Goal: Information Seeking & Learning: Find specific fact

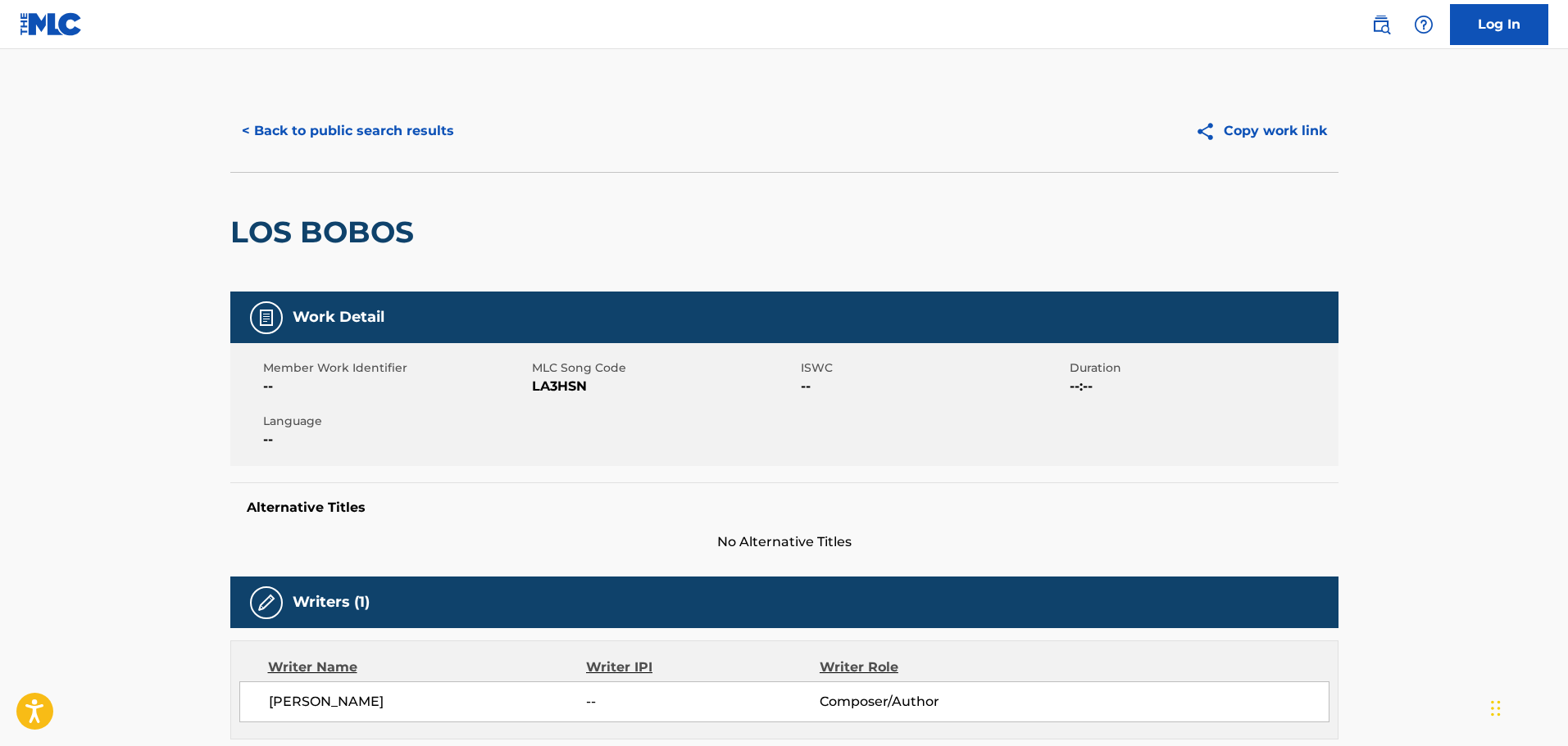
click at [377, 125] on button "< Back to public search results" at bounding box center [348, 131] width 235 height 41
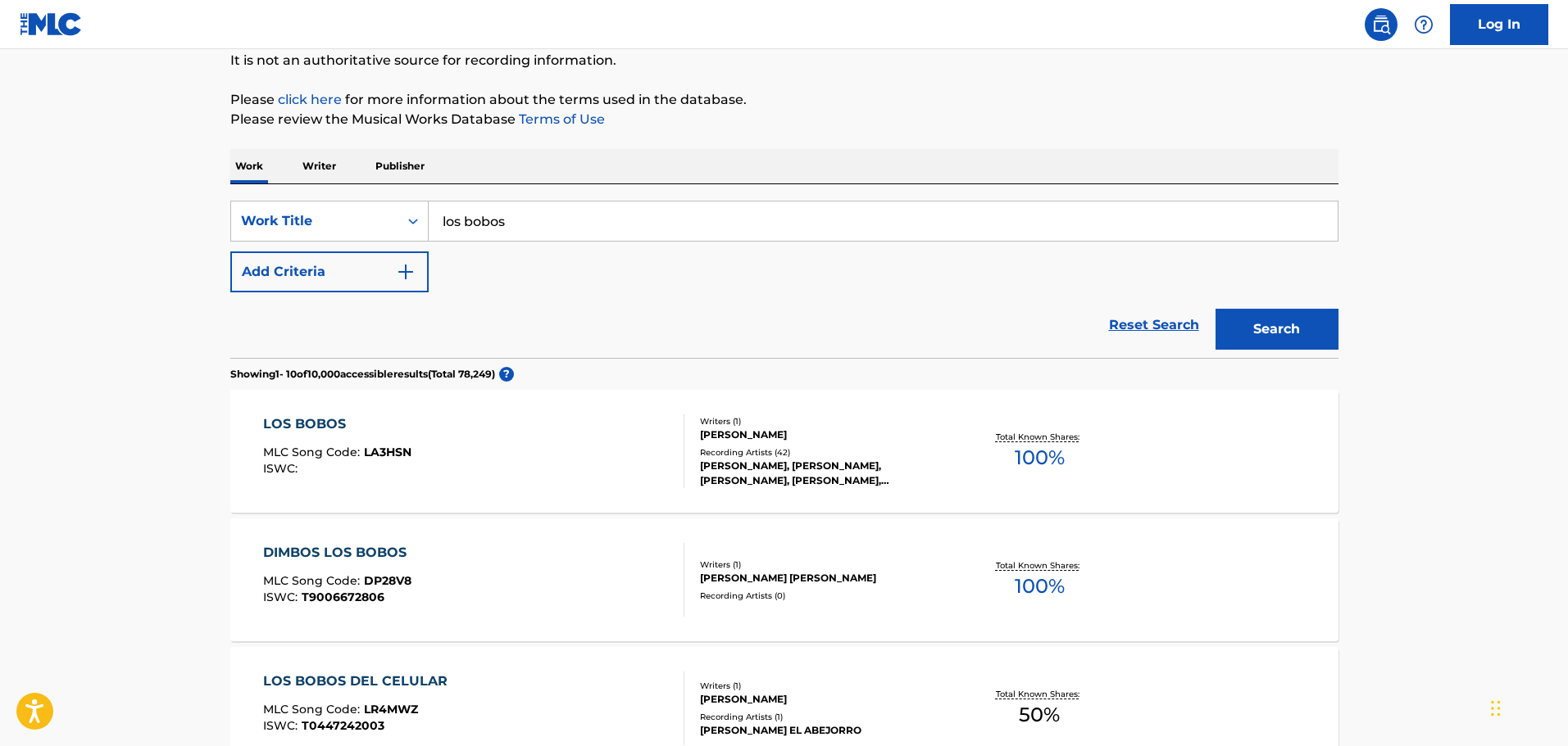
drag, startPoint x: 559, startPoint y: 223, endPoint x: 363, endPoint y: 198, distance: 197.6
click at [363, 198] on div "SearchWithCriteria029444ba-b206-46d9-9923-5ce0ede8fbe7 Work Title los bobos Add…" at bounding box center [784, 271] width 1108 height 174
type input "no caigo con tus mentiras"
click at [1215, 309] on button "Search" at bounding box center [1277, 329] width 123 height 41
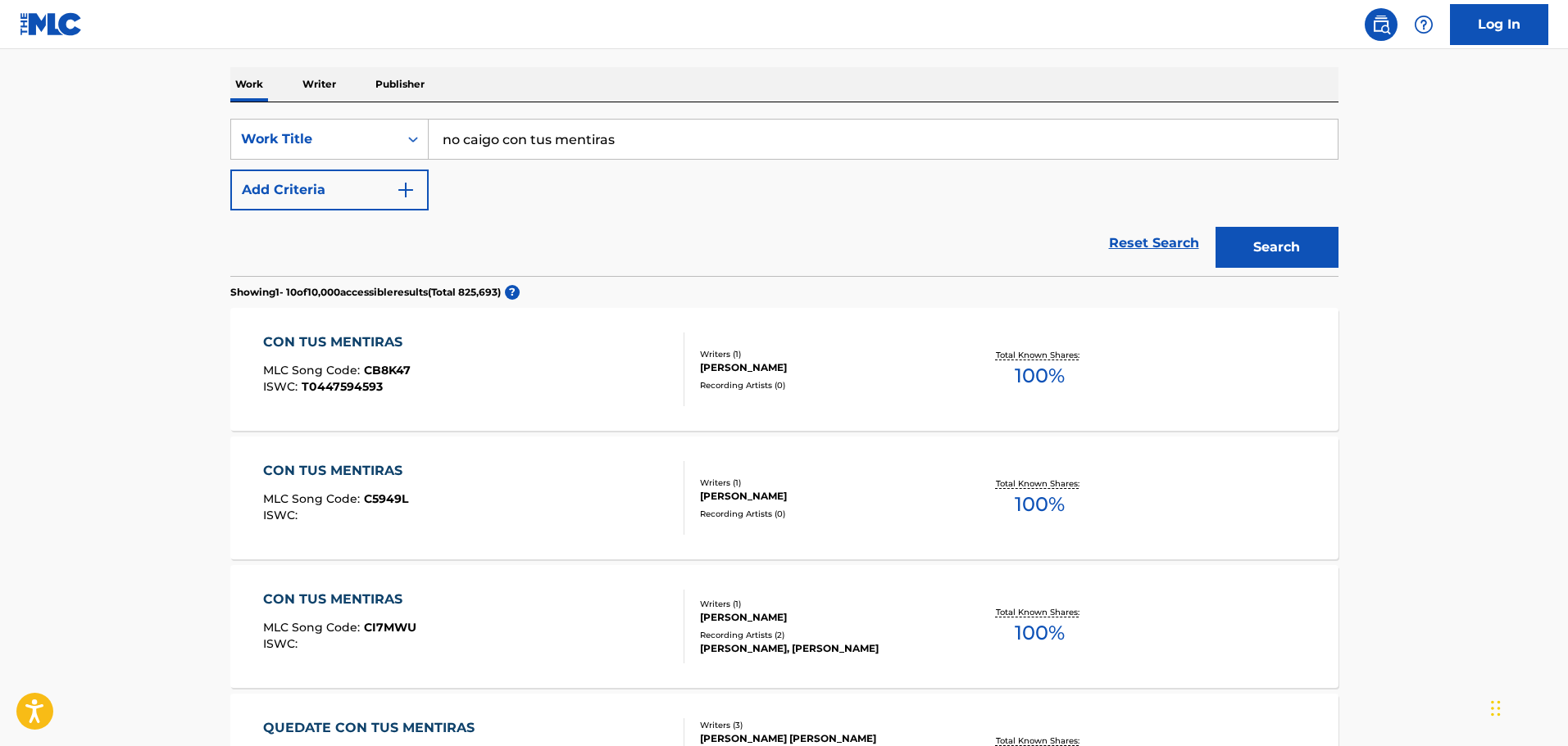
scroll to position [328, 0]
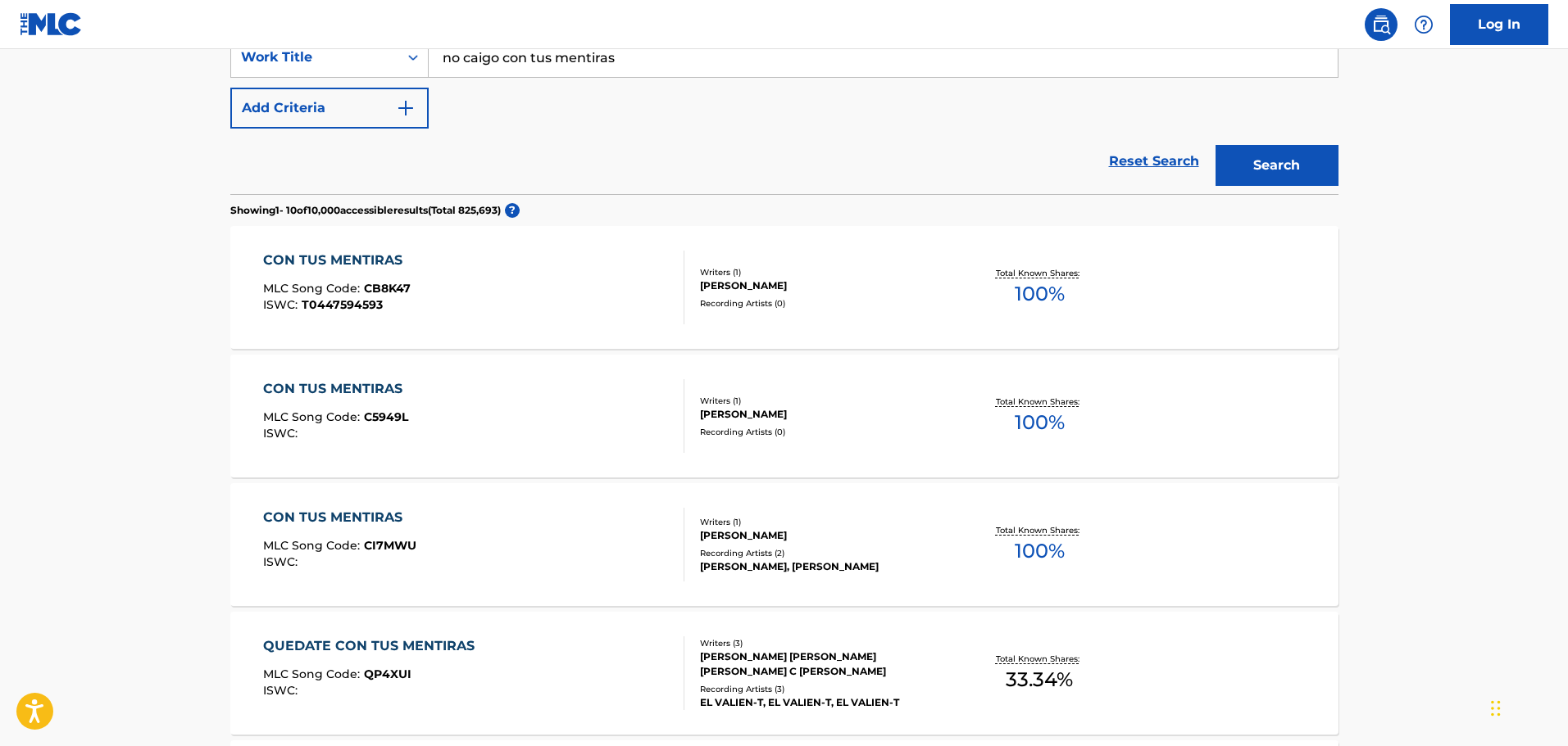
click at [521, 294] on div "CON TUS MENTIRAS MLC Song Code : CB8K47 ISWC : T0447594593" at bounding box center [473, 287] width 421 height 74
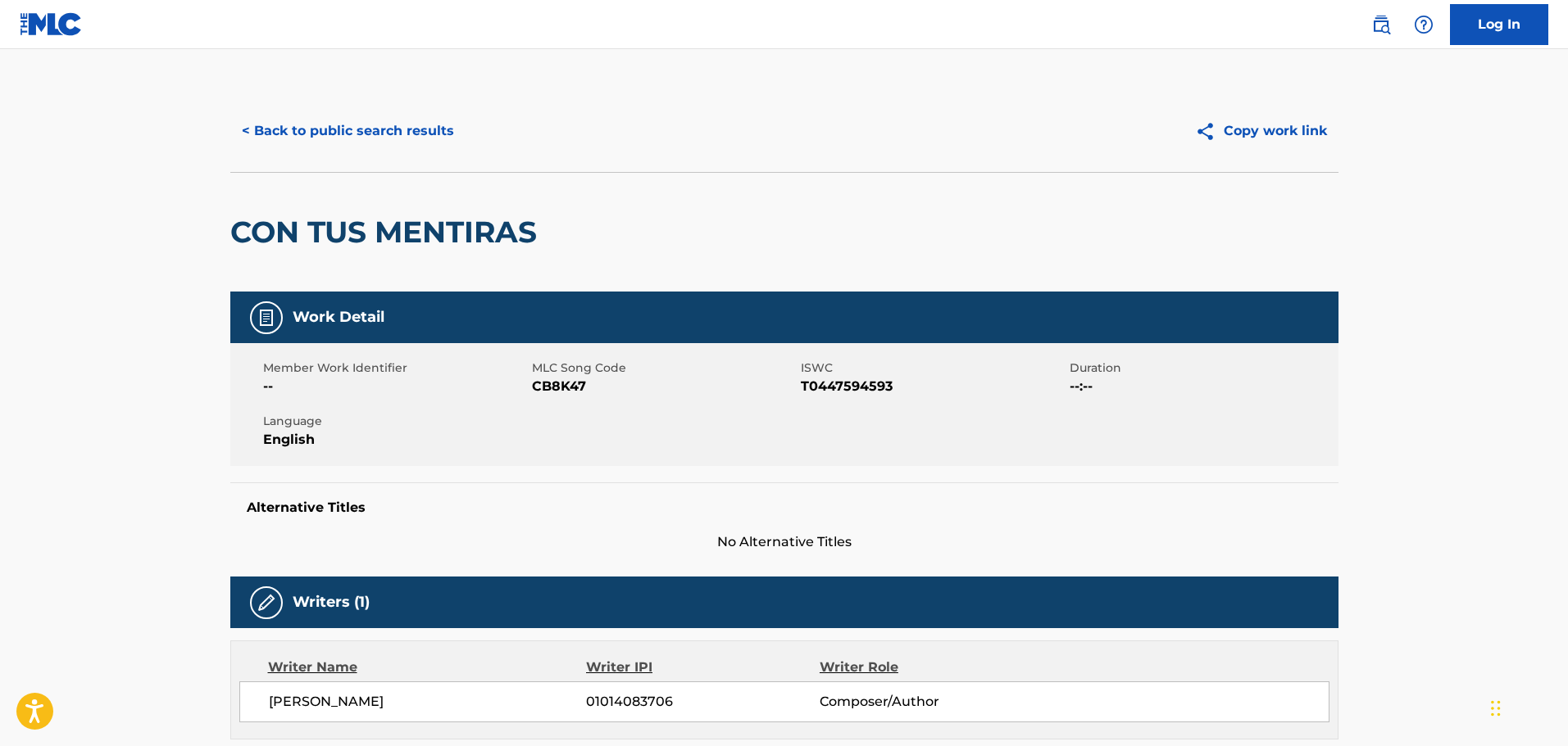
click at [292, 107] on div "< Back to public search results Copy work link" at bounding box center [784, 131] width 1108 height 82
click at [324, 125] on button "< Back to public search results" at bounding box center [348, 131] width 235 height 41
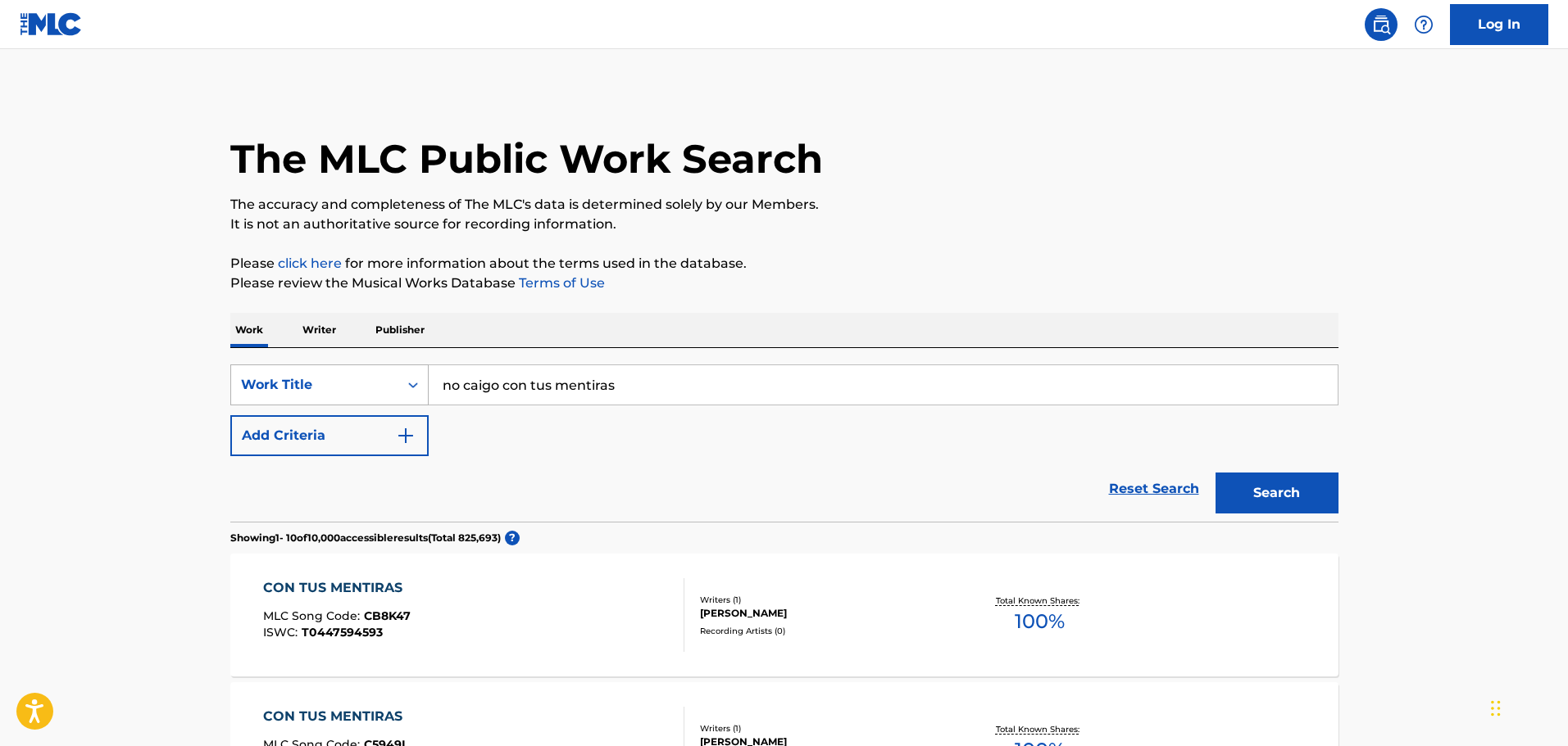
drag, startPoint x: 661, startPoint y: 398, endPoint x: 337, endPoint y: 396, distance: 324.0
click at [337, 396] on div "SearchWithCriteria029444ba-b206-46d9-9923-5ce0ede8fbe7 Work Title no caigo con …" at bounding box center [784, 385] width 1108 height 41
type input "la tinajita"
click at [1215, 473] on button "Search" at bounding box center [1277, 493] width 123 height 41
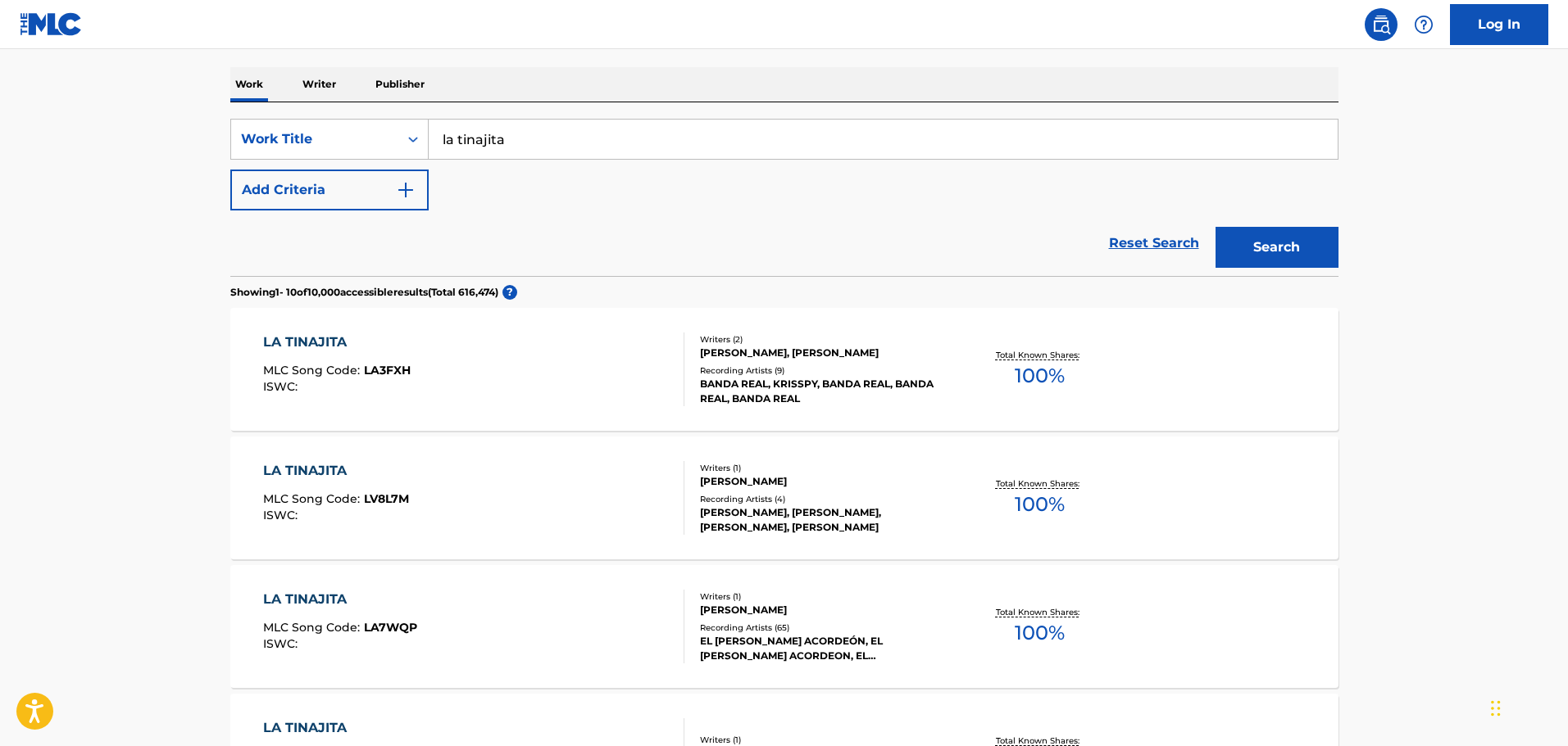
scroll to position [328, 0]
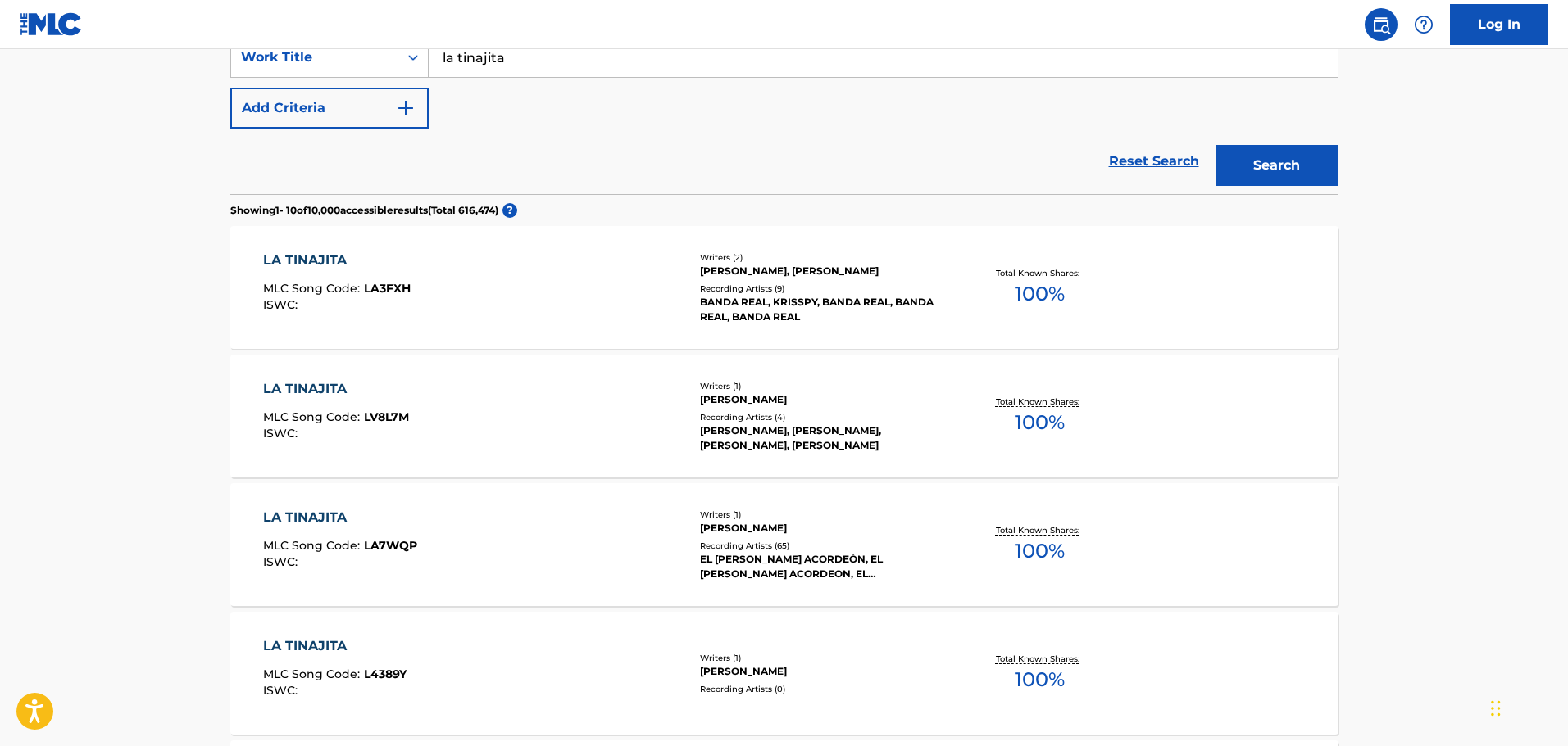
click at [443, 508] on div "LA TINAJITA MLC Song Code : LA7WQP ISWC :" at bounding box center [473, 544] width 421 height 74
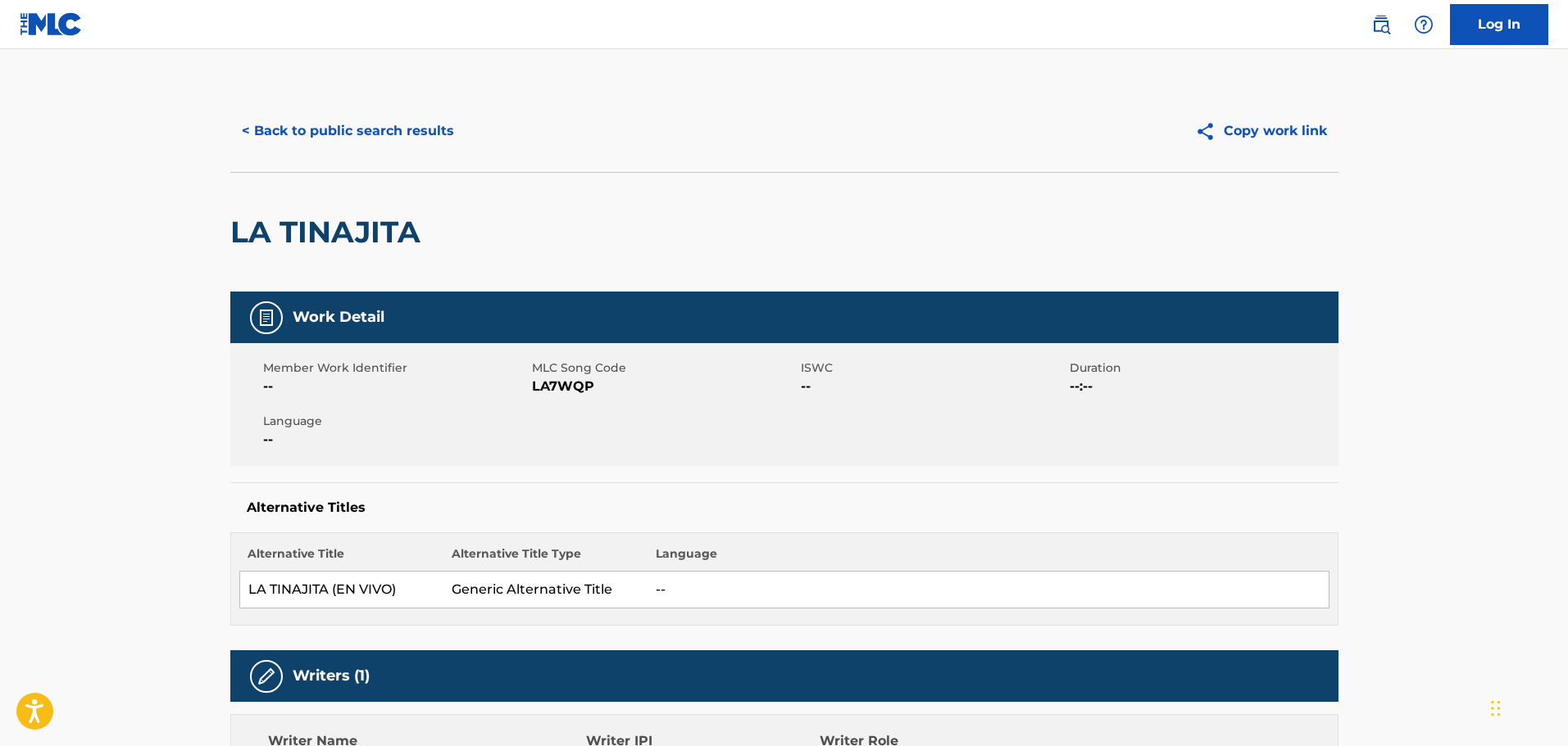
click at [360, 129] on button "< Back to public search results" at bounding box center [348, 131] width 235 height 41
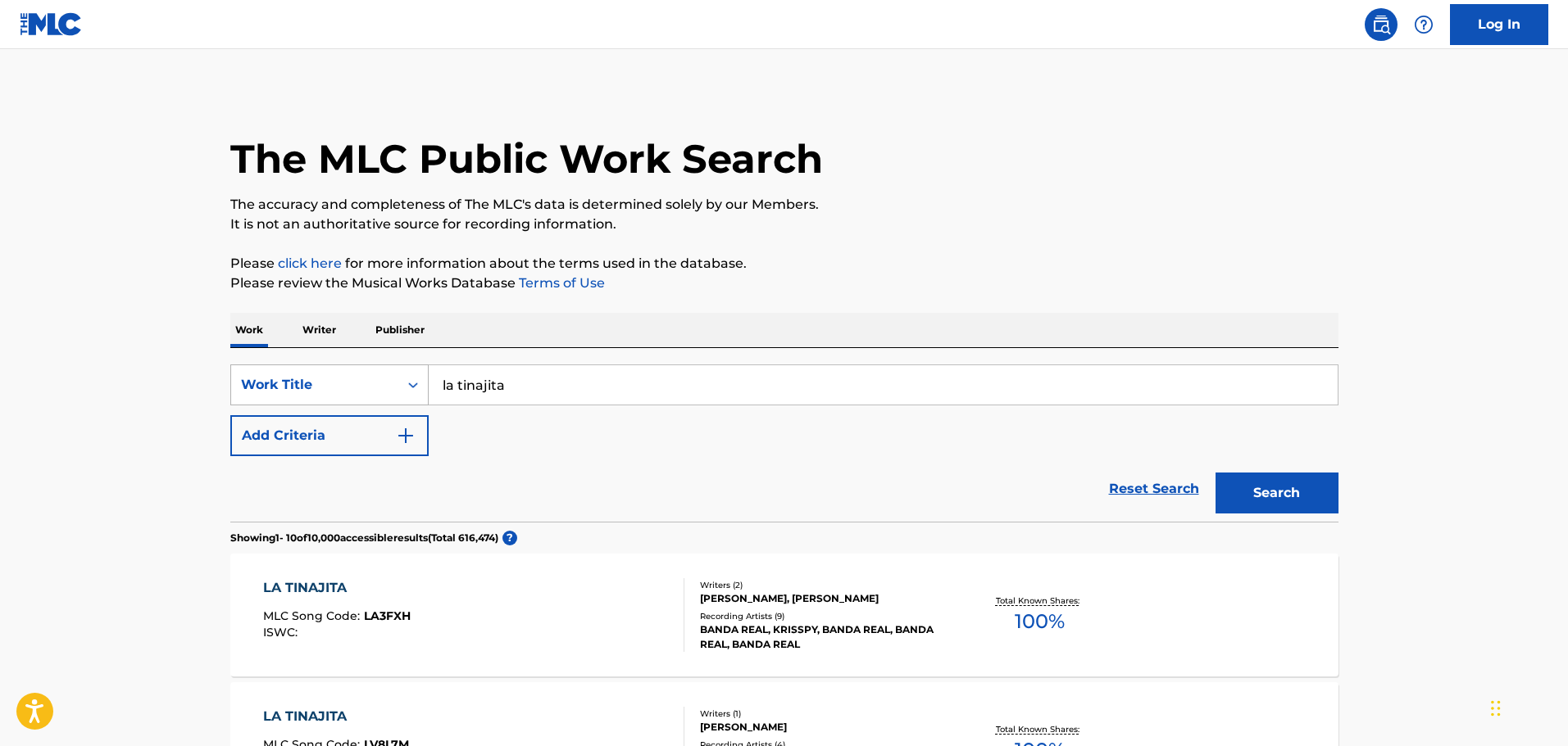
drag, startPoint x: 534, startPoint y: 383, endPoint x: 361, endPoint y: 389, distance: 173.1
click at [362, 390] on div "SearchWithCriteria029444ba-b206-46d9-9923-5ce0ede8fbe7 Work Title la tinajita" at bounding box center [784, 385] width 1108 height 41
type input "[PERSON_NAME]"
click at [1215, 473] on button "Search" at bounding box center [1277, 493] width 123 height 41
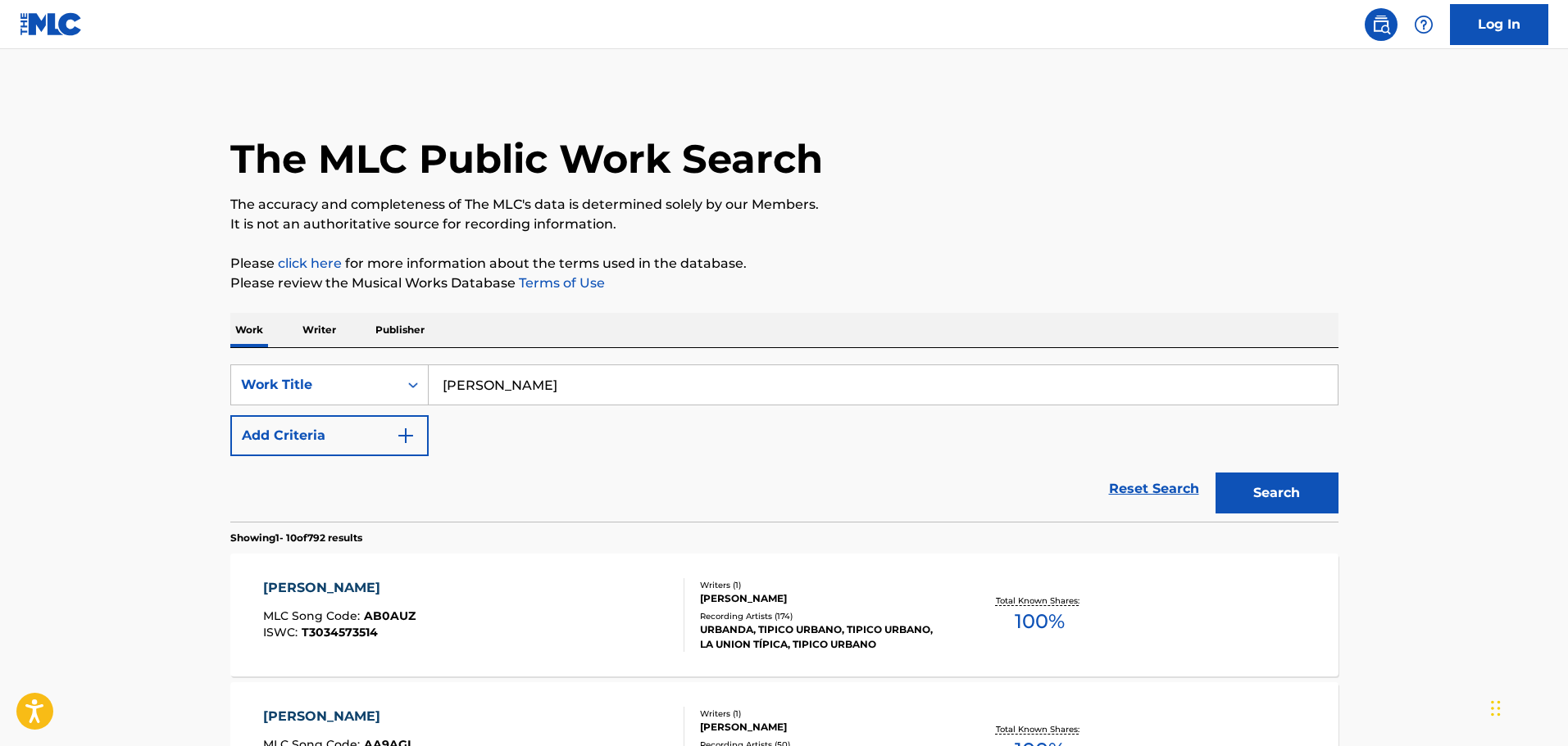
click at [329, 604] on div "[PERSON_NAME] MLC Song Code : AB0AUZ ISWC : T3034573514" at bounding box center [339, 614] width 153 height 74
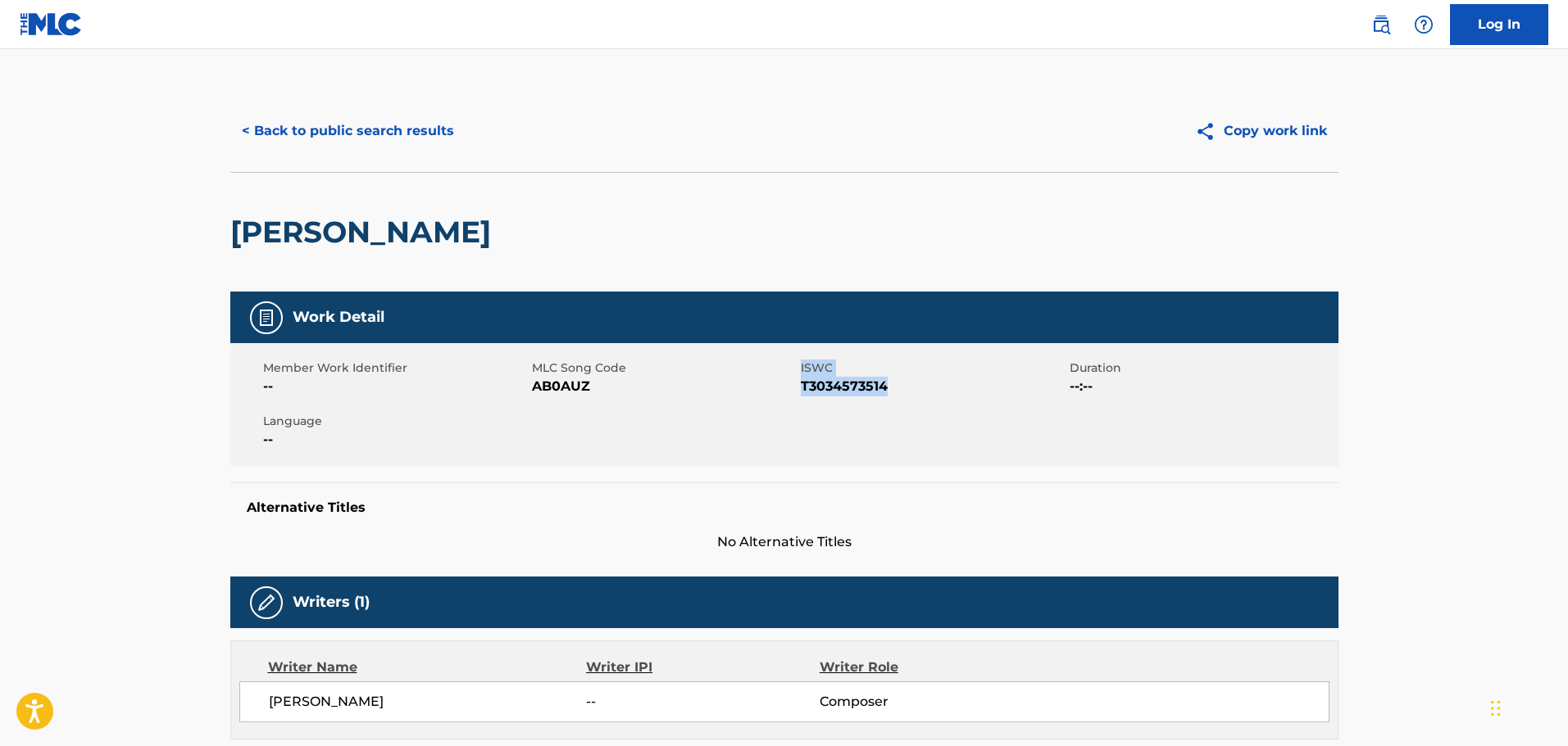
drag, startPoint x: 890, startPoint y: 394, endPoint x: 799, endPoint y: 388, distance: 91.2
click at [799, 388] on div "Member Work Identifier -- MLC Song Code AB0AUZ ISWC T3034573514 Duration --:-- …" at bounding box center [784, 404] width 1108 height 123
click at [799, 388] on div "MLC Song Code AB0AUZ" at bounding box center [666, 377] width 268 height 37
drag, startPoint x: 891, startPoint y: 387, endPoint x: 803, endPoint y: 393, distance: 88.2
click at [803, 393] on span "T3034573514" at bounding box center [933, 387] width 265 height 20
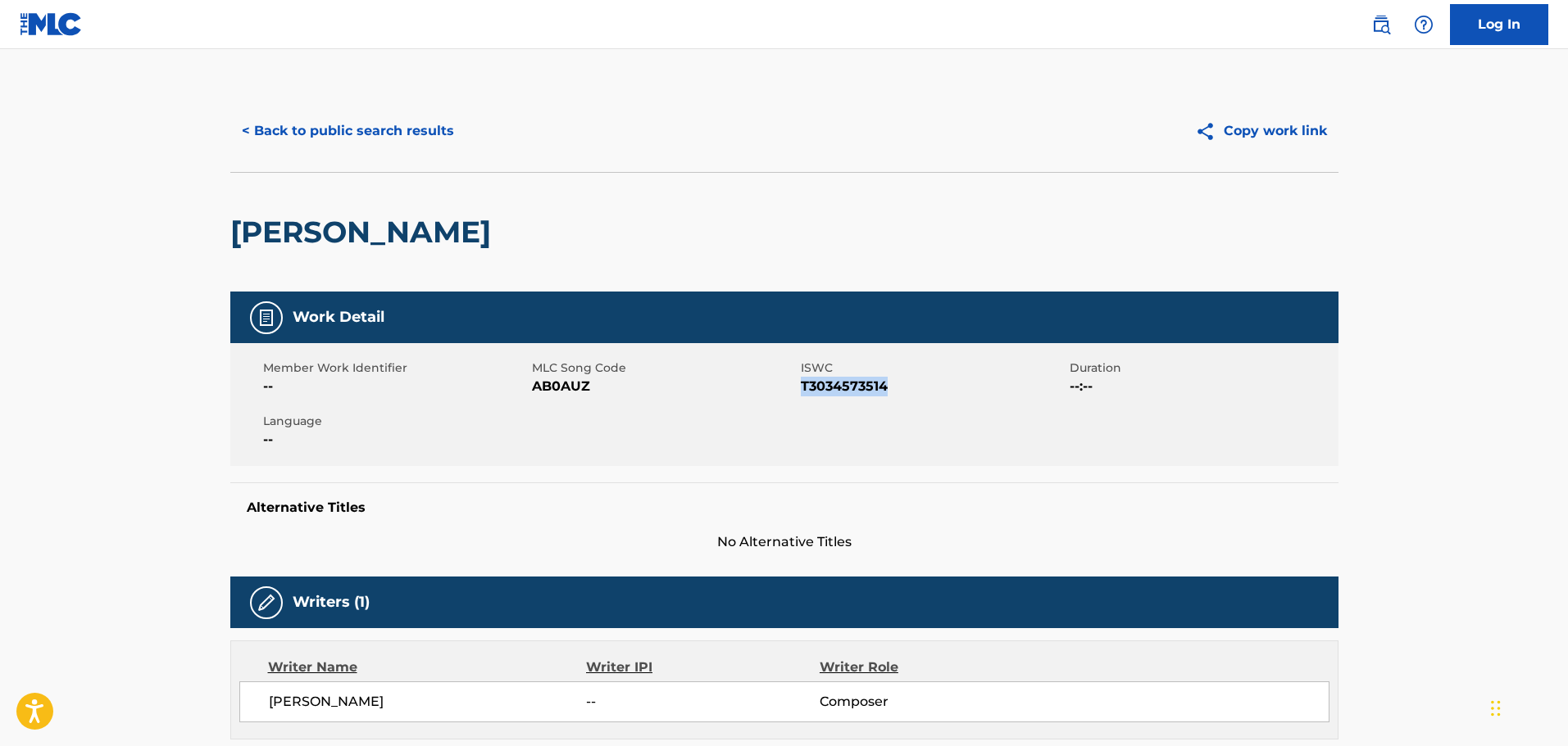
copy span "T3034573514"
click at [259, 125] on button "< Back to public search results" at bounding box center [348, 131] width 235 height 41
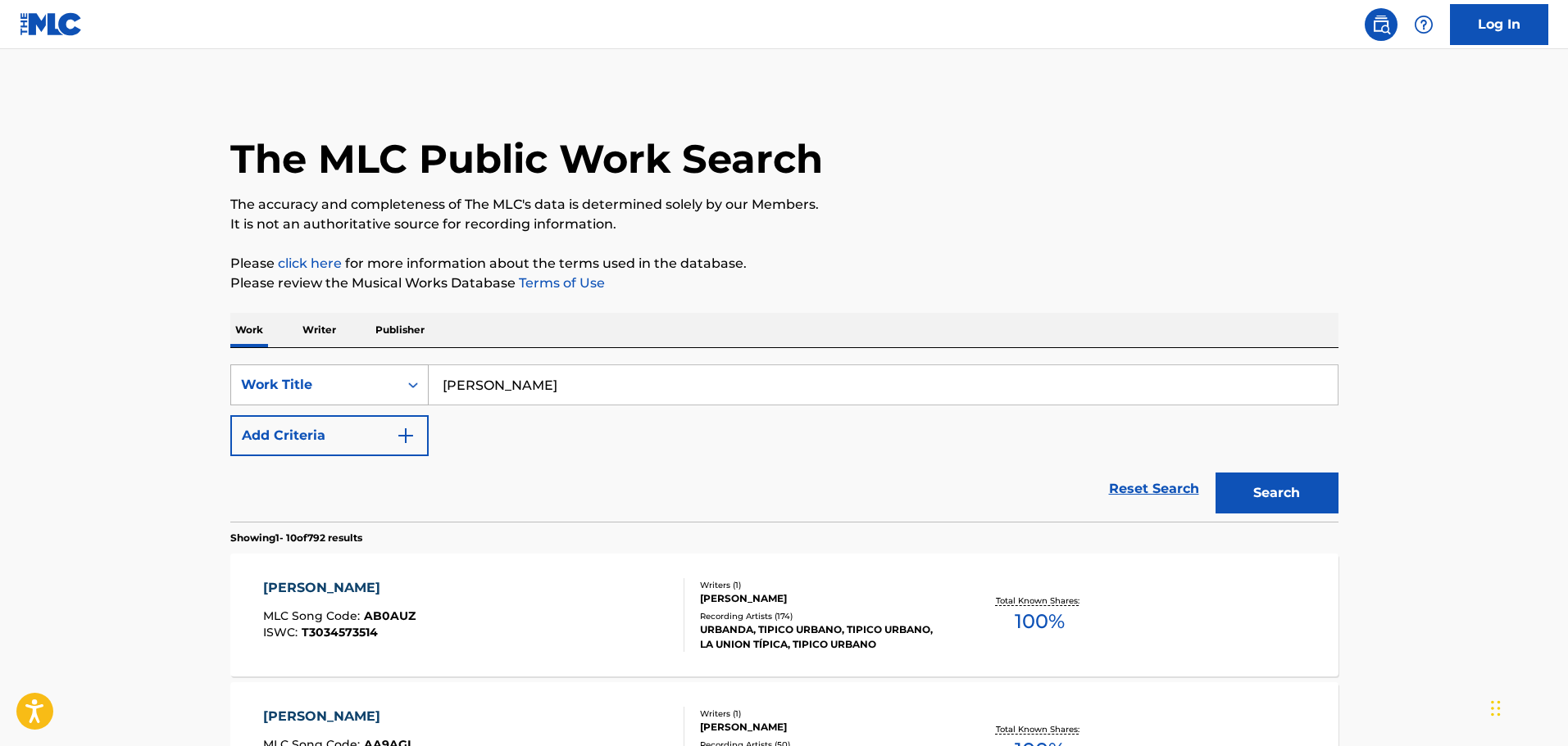
drag, startPoint x: 572, startPoint y: 379, endPoint x: 279, endPoint y: 370, distance: 293.1
click at [281, 372] on div "SearchWithCriteria029444ba-b206-46d9-9923-5ce0ede8fbe7 Work Title [PERSON_NAME]" at bounding box center [784, 385] width 1108 height 41
type input "el bosalito"
click at [1215, 473] on button "Search" at bounding box center [1277, 493] width 123 height 41
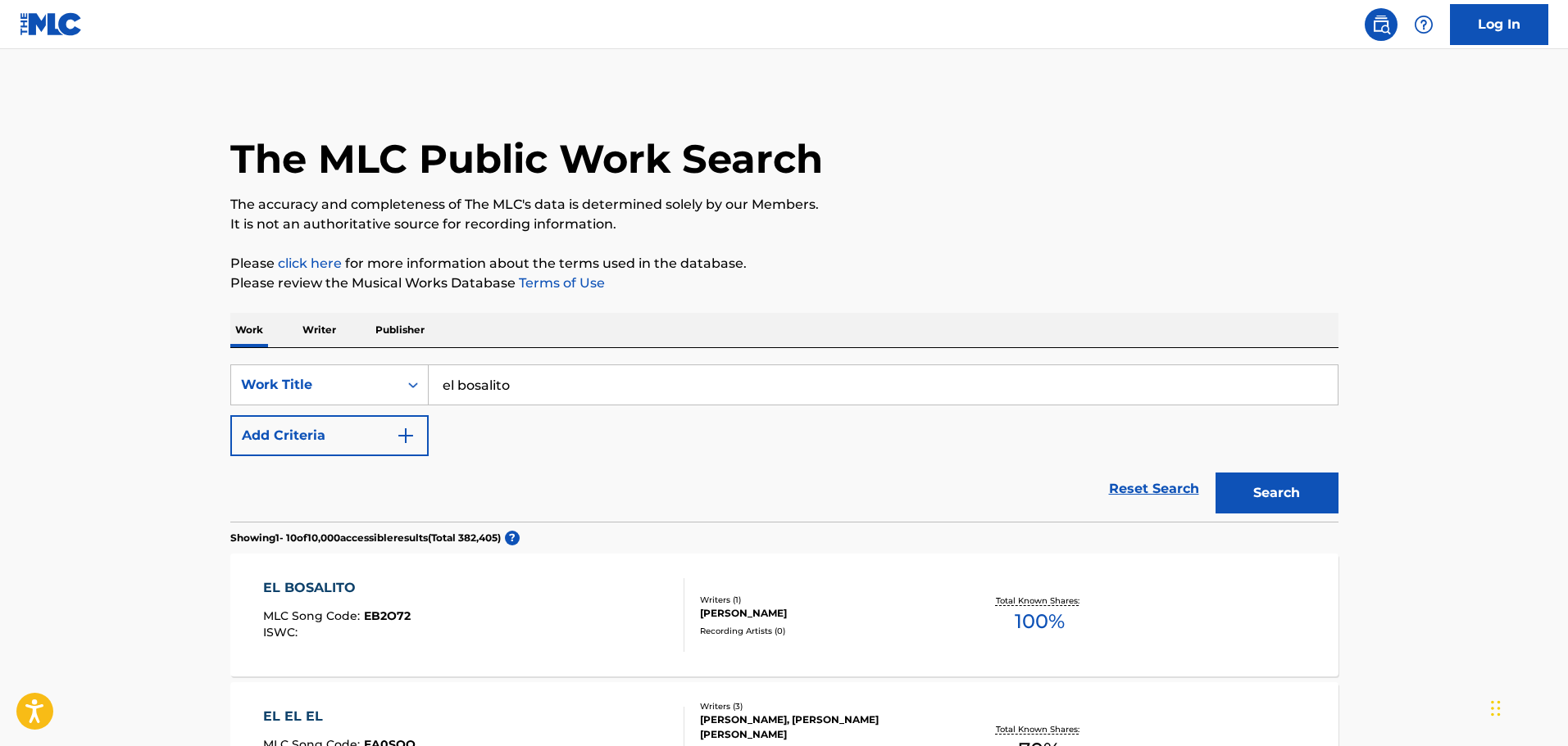
click at [438, 595] on div "EL BOSALITO MLC Song Code : EB2O72 ISWC :" at bounding box center [473, 614] width 421 height 74
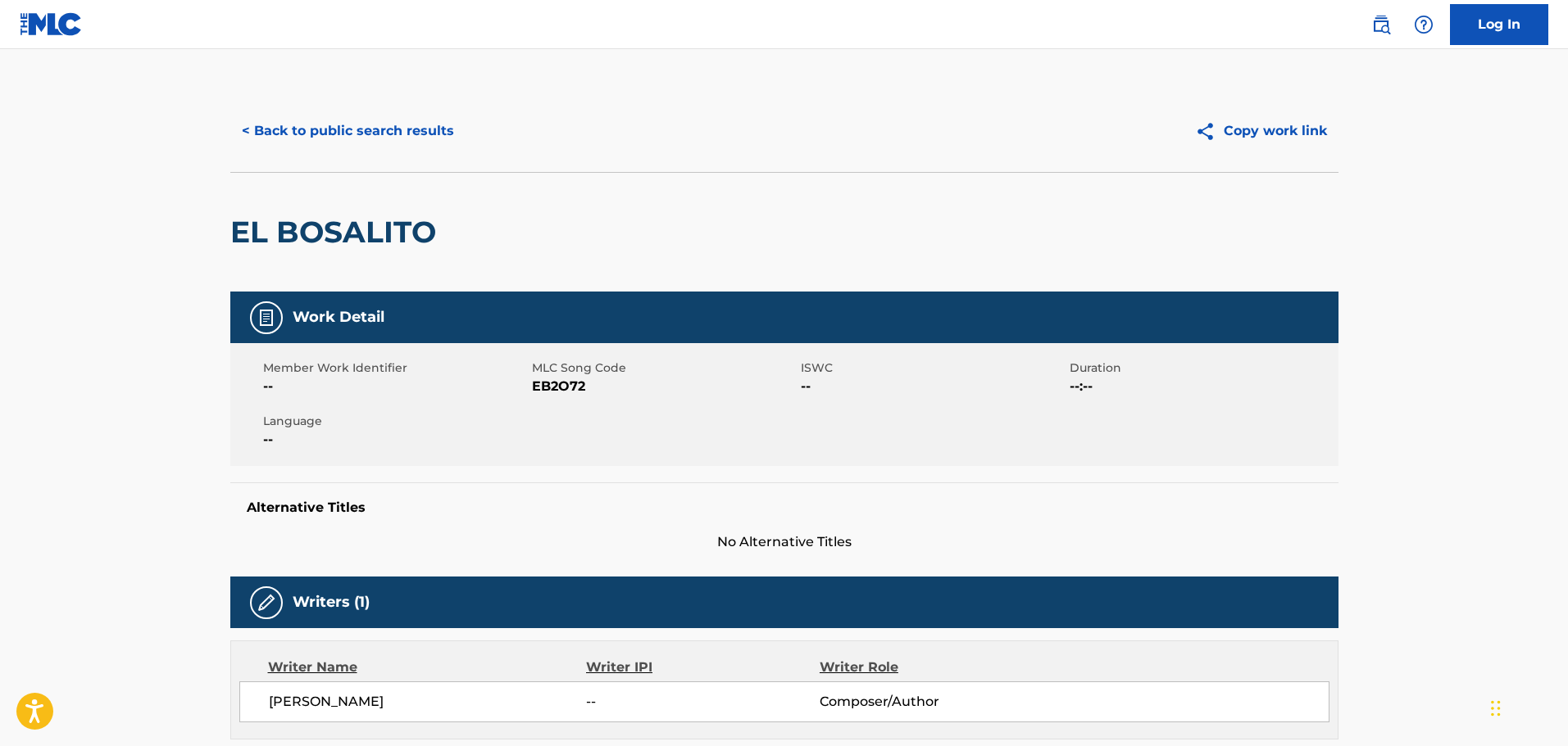
click at [305, 125] on button "< Back to public search results" at bounding box center [348, 131] width 235 height 41
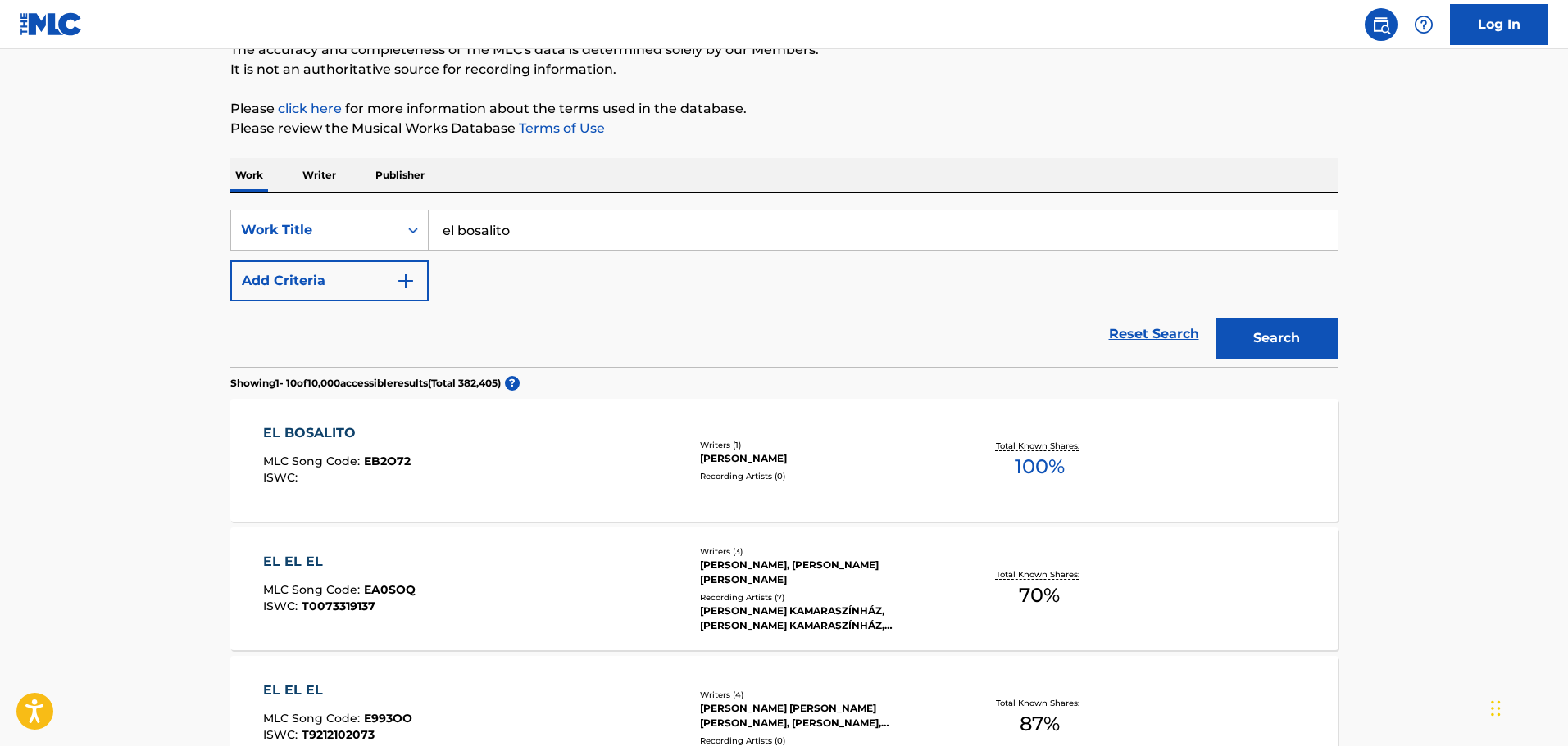
scroll to position [164, 0]
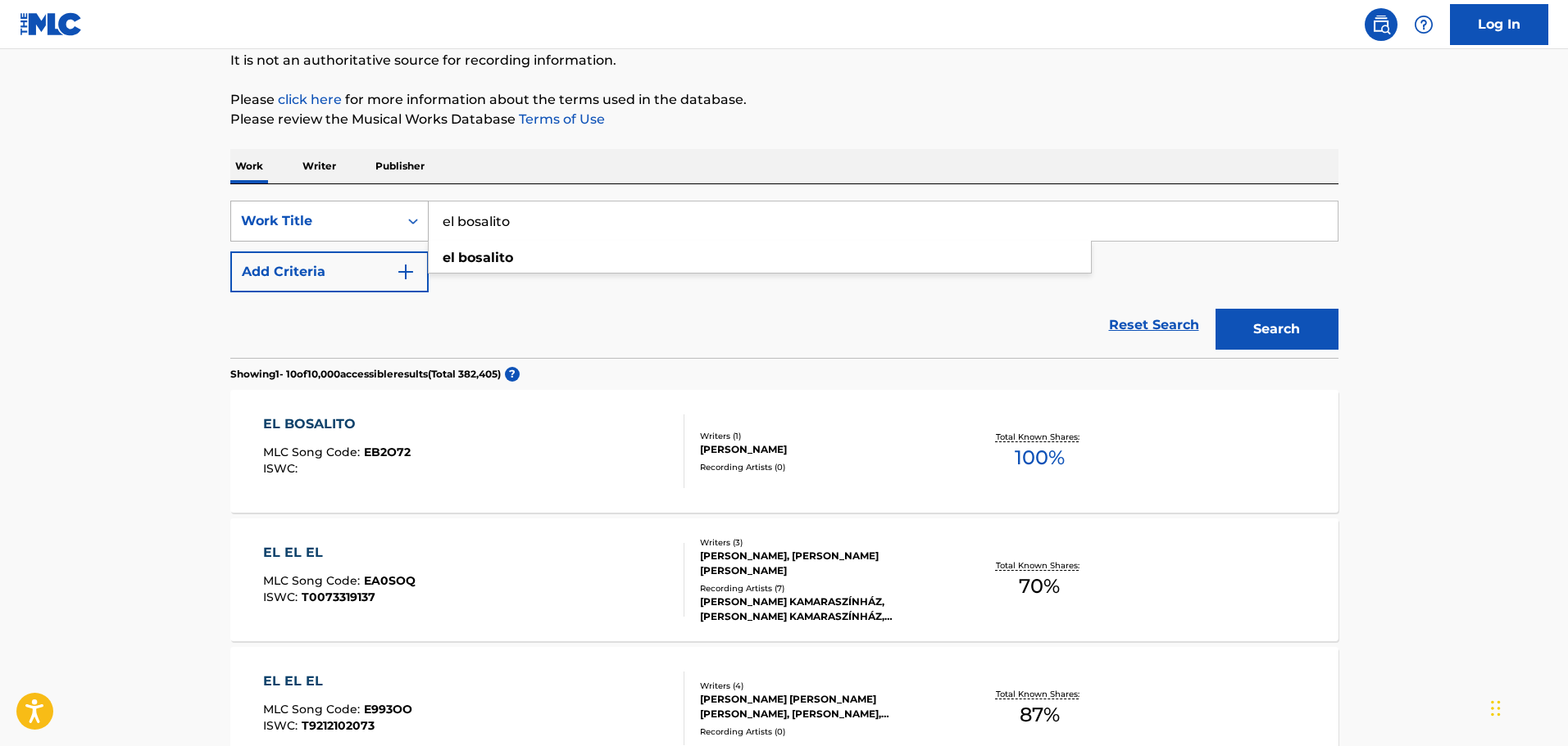
drag, startPoint x: 545, startPoint y: 229, endPoint x: 319, endPoint y: 222, distance: 226.1
click at [319, 222] on div "SearchWithCriteria029444ba-b206-46d9-9923-5ce0ede8fbe7 Work Title el bosalito e…" at bounding box center [784, 221] width 1108 height 41
type input "el puente seco"
click at [1215, 309] on button "Search" at bounding box center [1277, 329] width 123 height 41
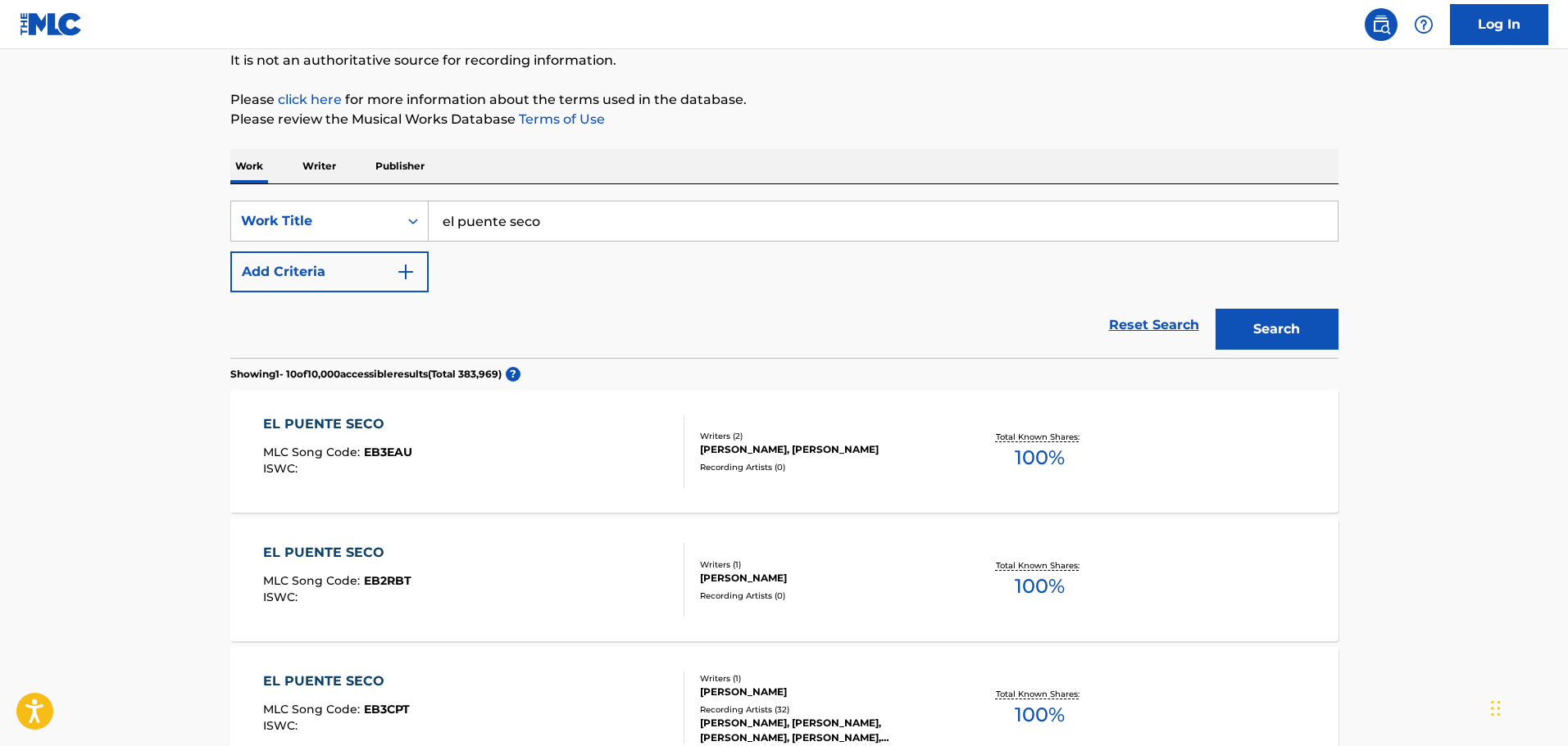
click at [440, 582] on div "EL PUENTE SECO MLC Song Code : EB2RBT ISWC :" at bounding box center [473, 580] width 421 height 74
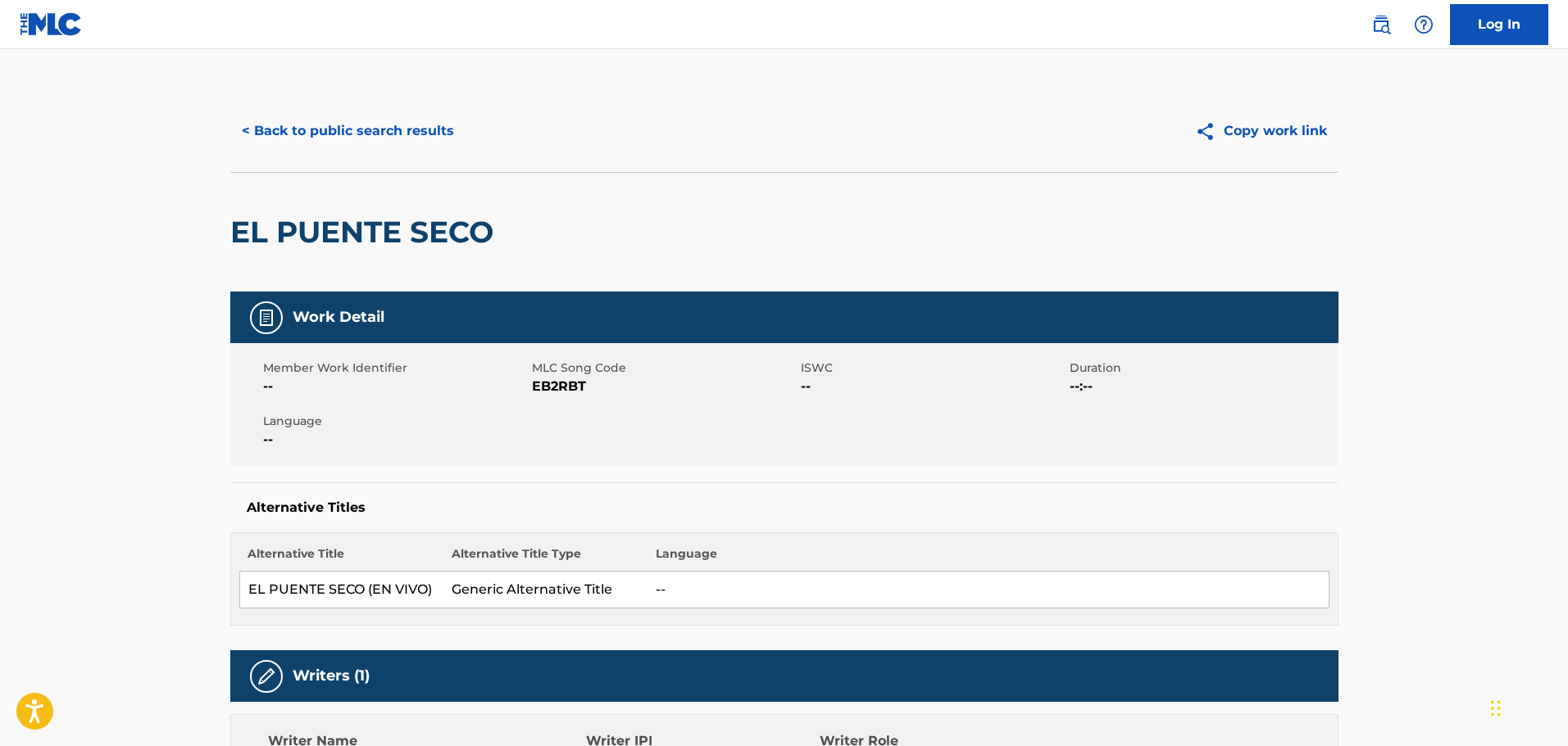
click at [280, 135] on button "< Back to public search results" at bounding box center [348, 131] width 235 height 41
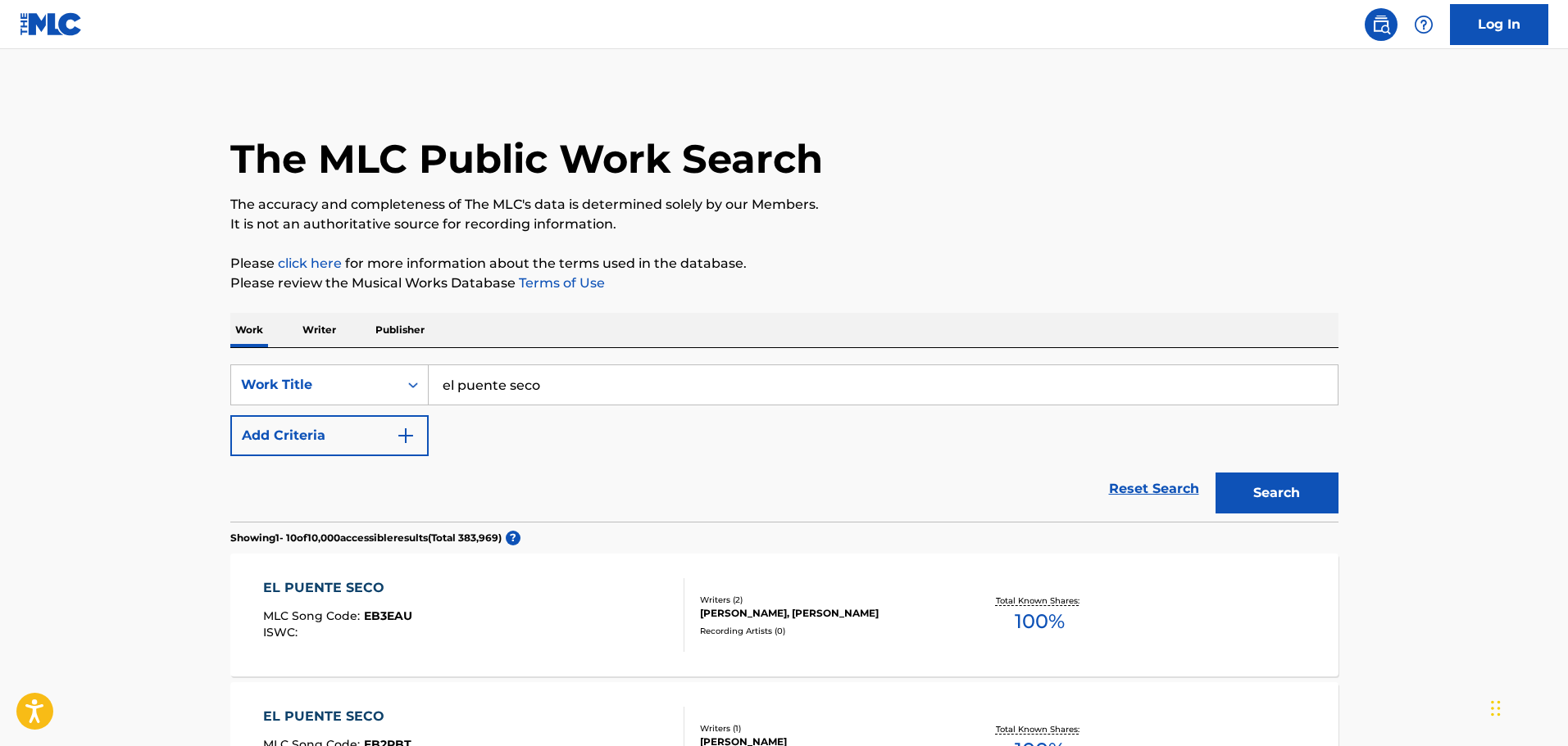
scroll to position [164, 0]
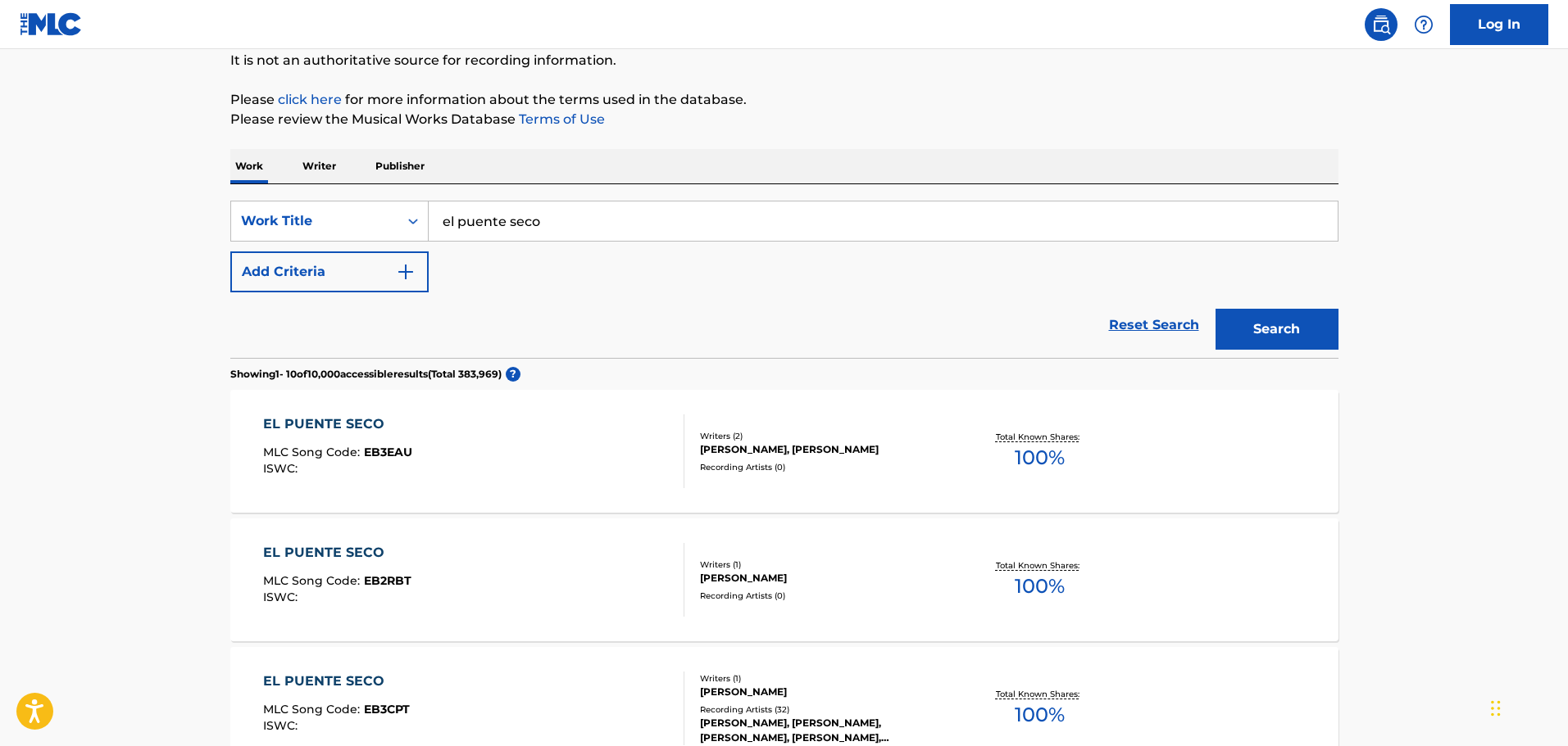
click at [438, 459] on div "EL PUENTE SECO MLC Song Code : EB3EAU ISWC :" at bounding box center [473, 451] width 421 height 74
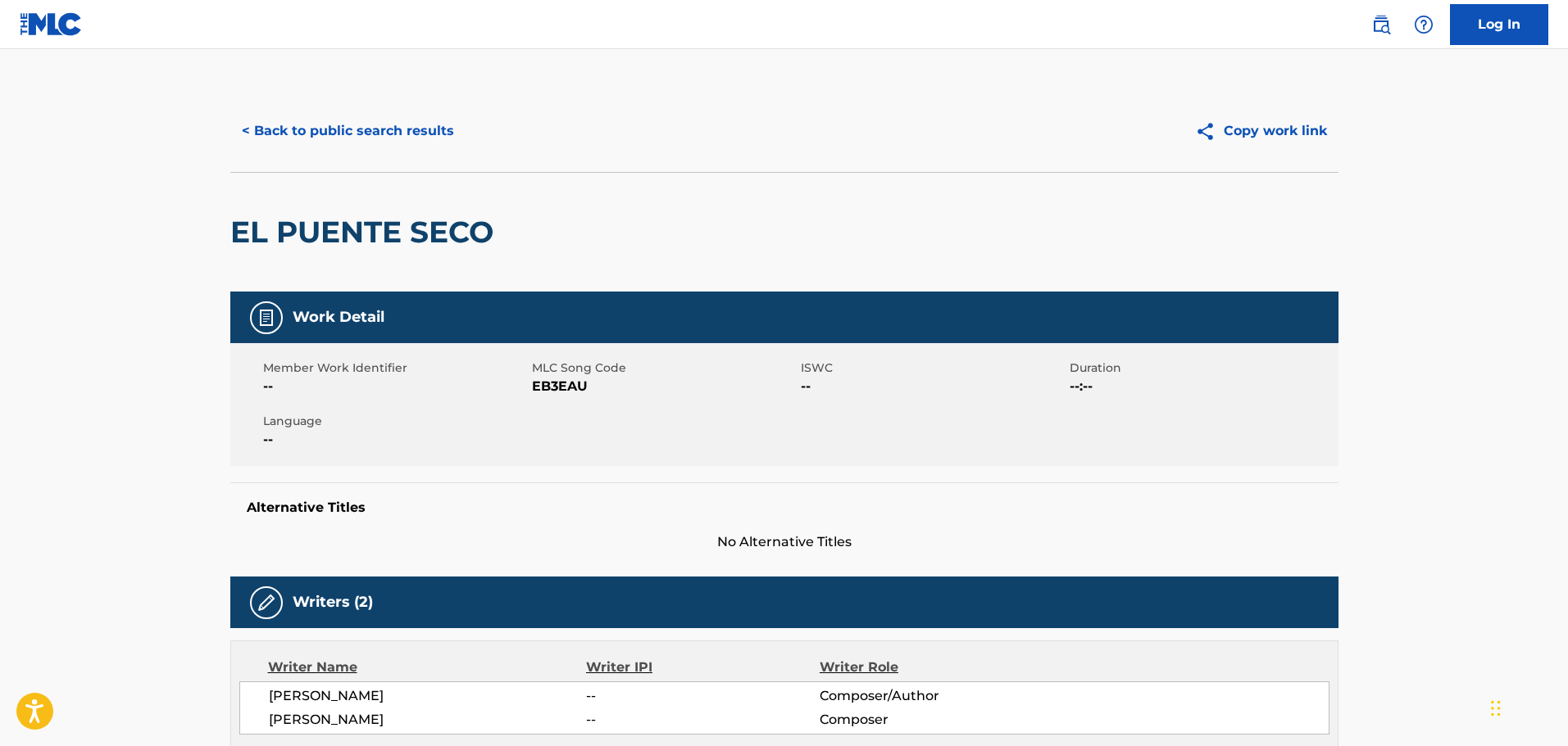
click at [358, 117] on button "< Back to public search results" at bounding box center [348, 131] width 235 height 41
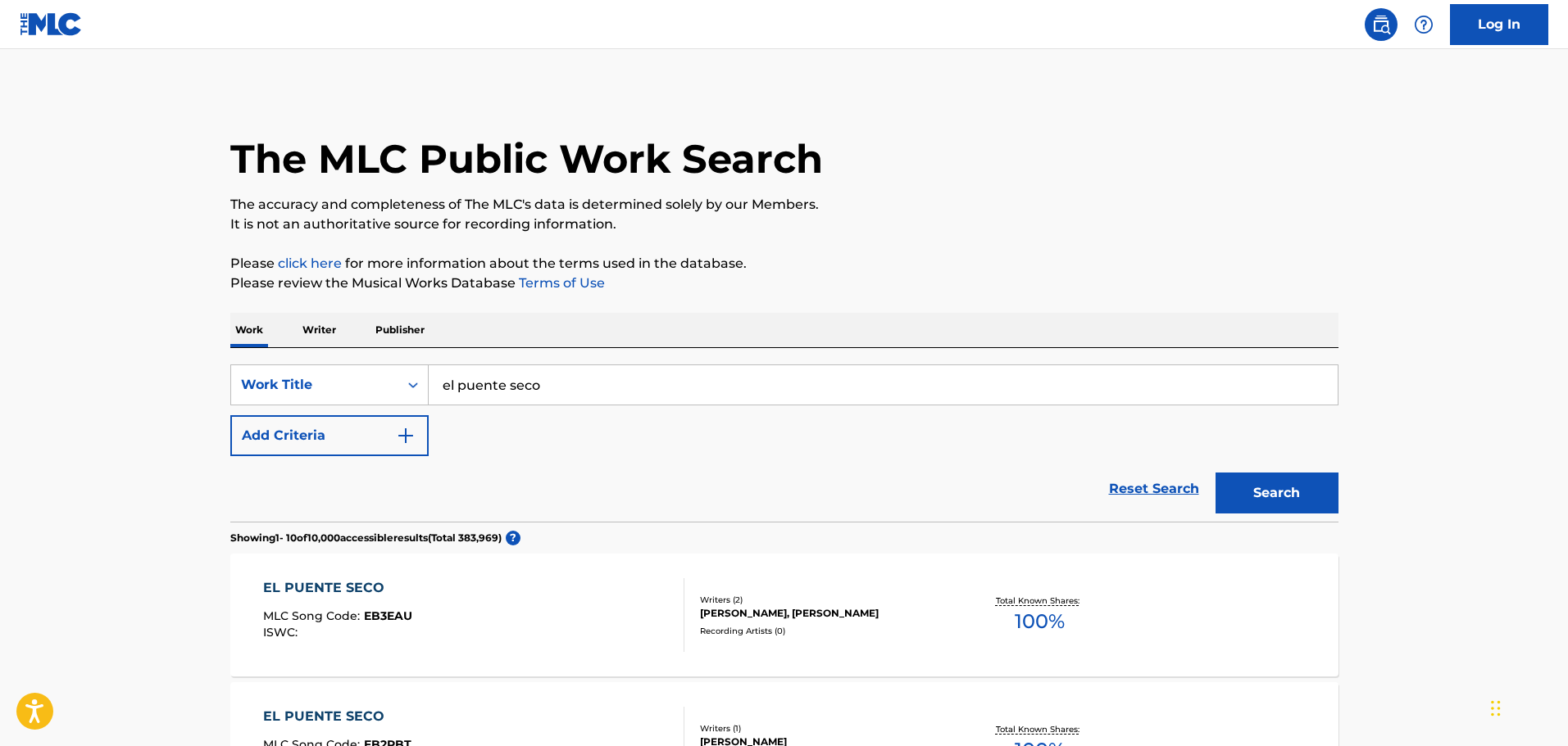
scroll to position [164, 0]
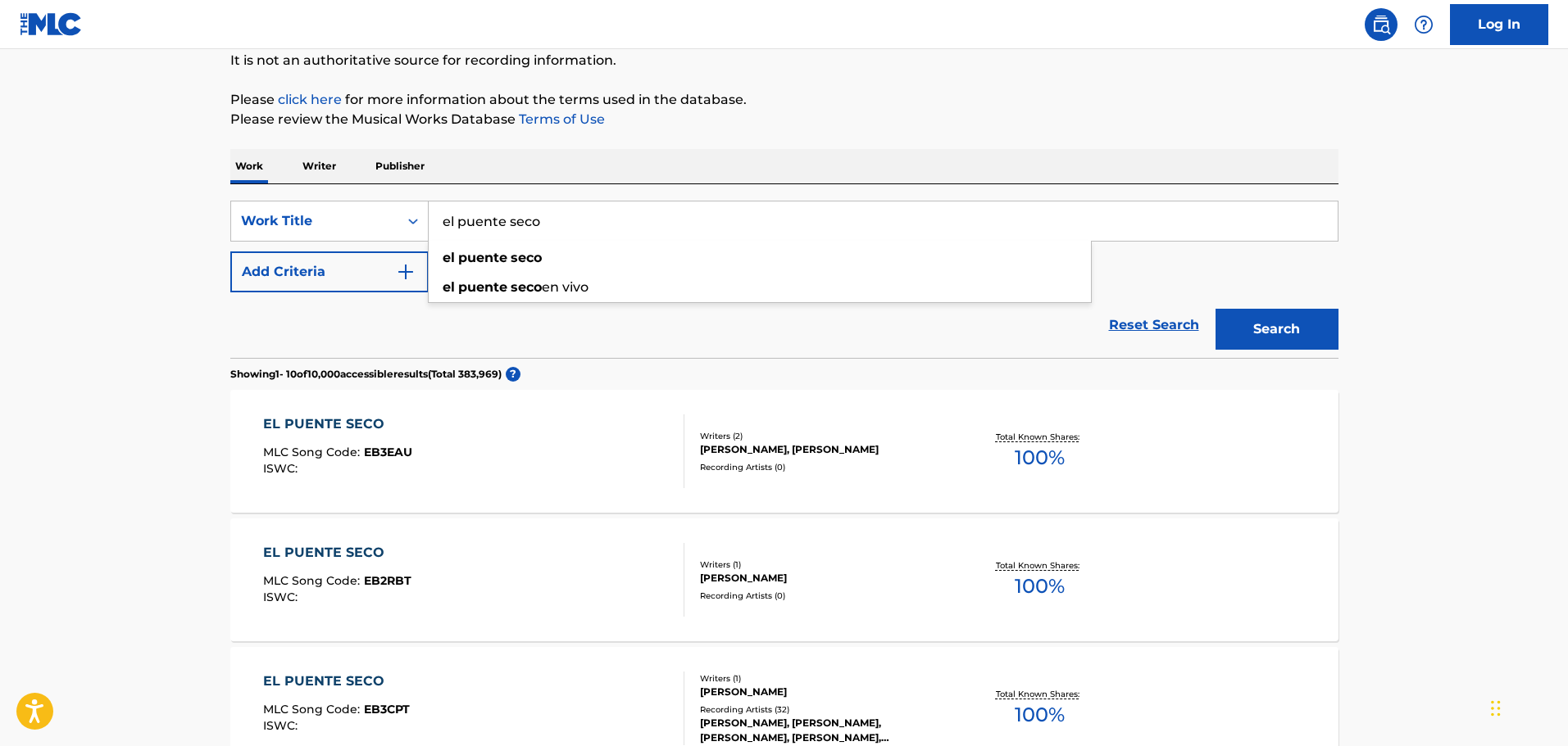
drag, startPoint x: 555, startPoint y: 215, endPoint x: 458, endPoint y: 222, distance: 97.3
click at [458, 222] on input "el puente seco" at bounding box center [883, 221] width 909 height 39
type input "el hijo desobediente"
click at [1215, 309] on button "Search" at bounding box center [1277, 329] width 123 height 41
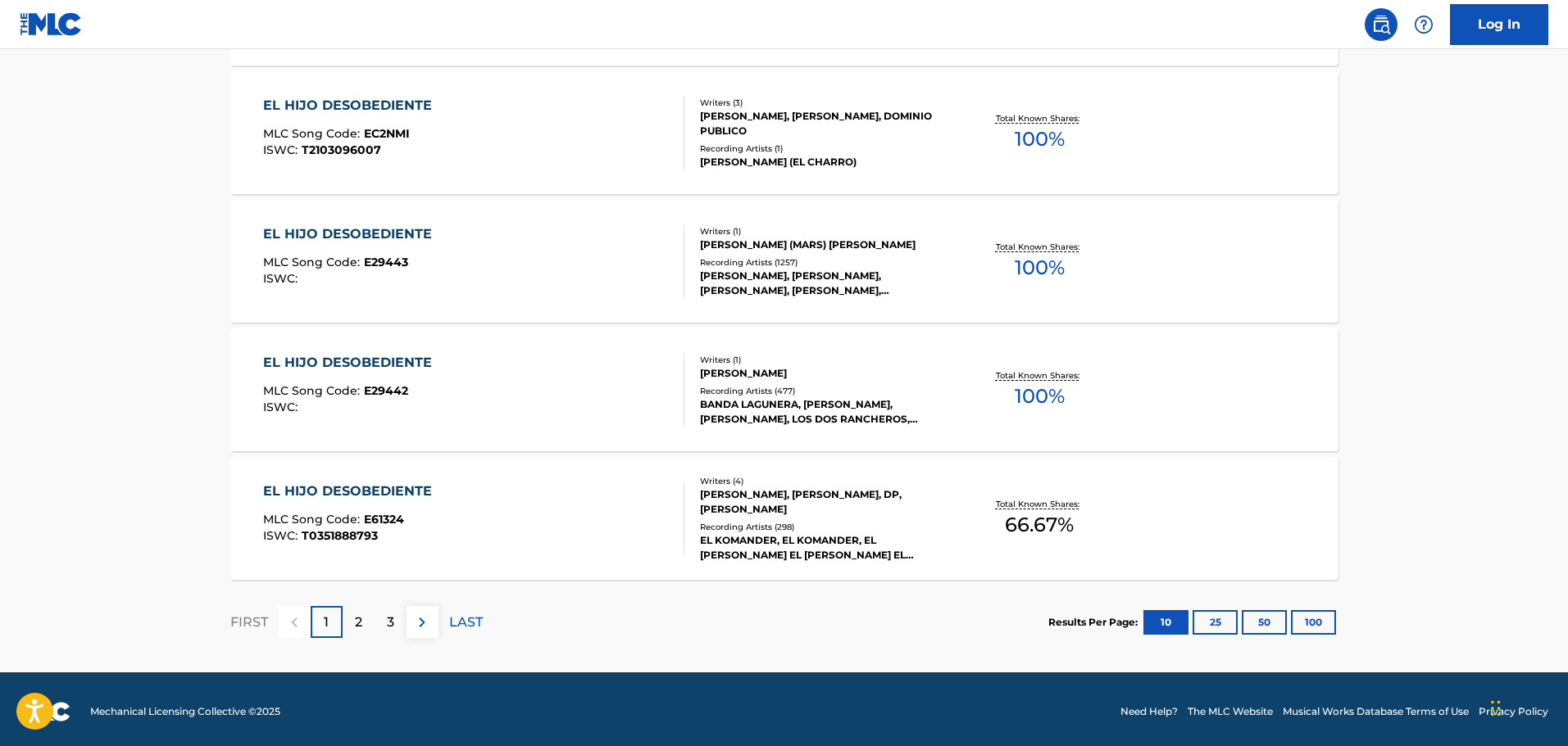
scroll to position [1259, 0]
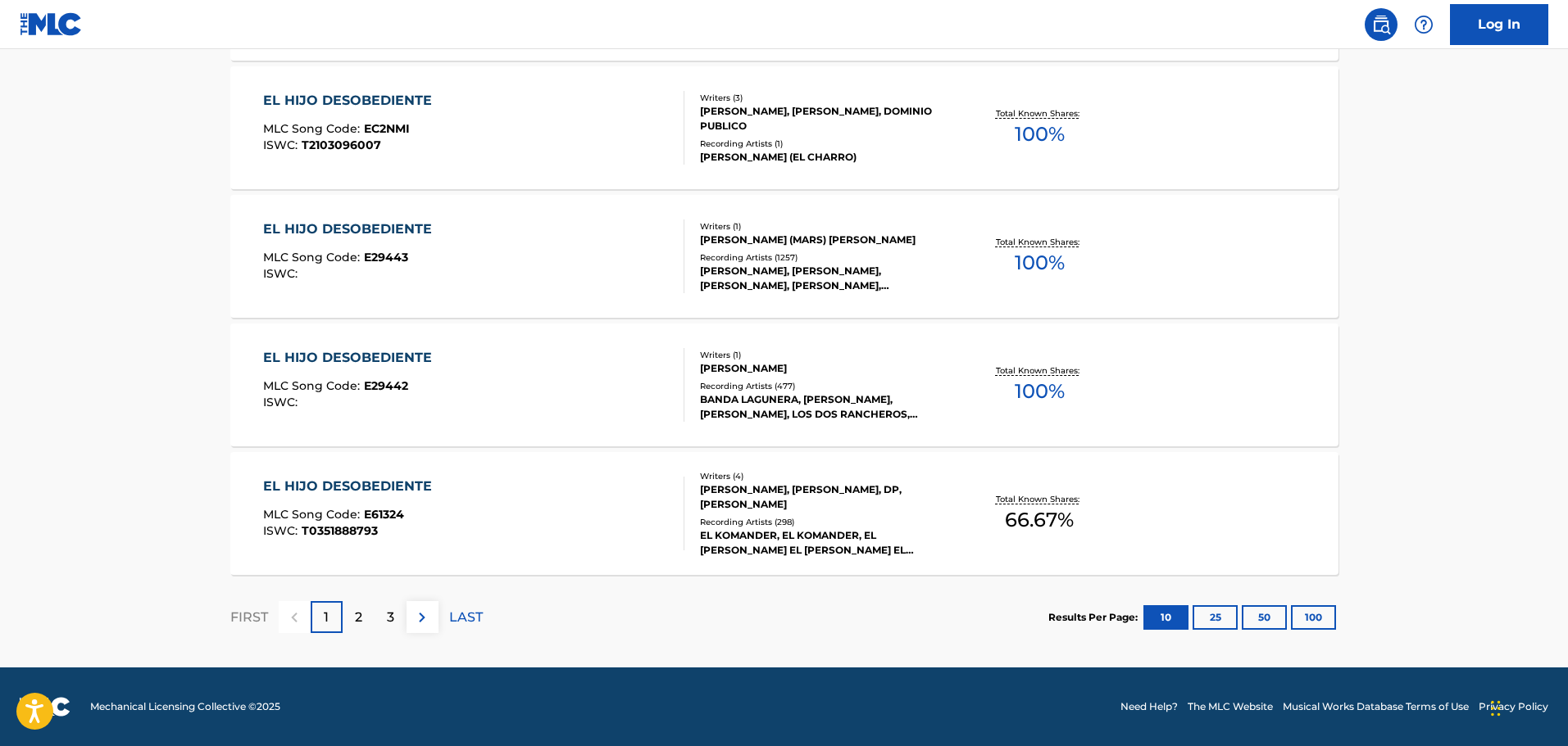
click at [355, 622] on p "2" at bounding box center [358, 617] width 8 height 20
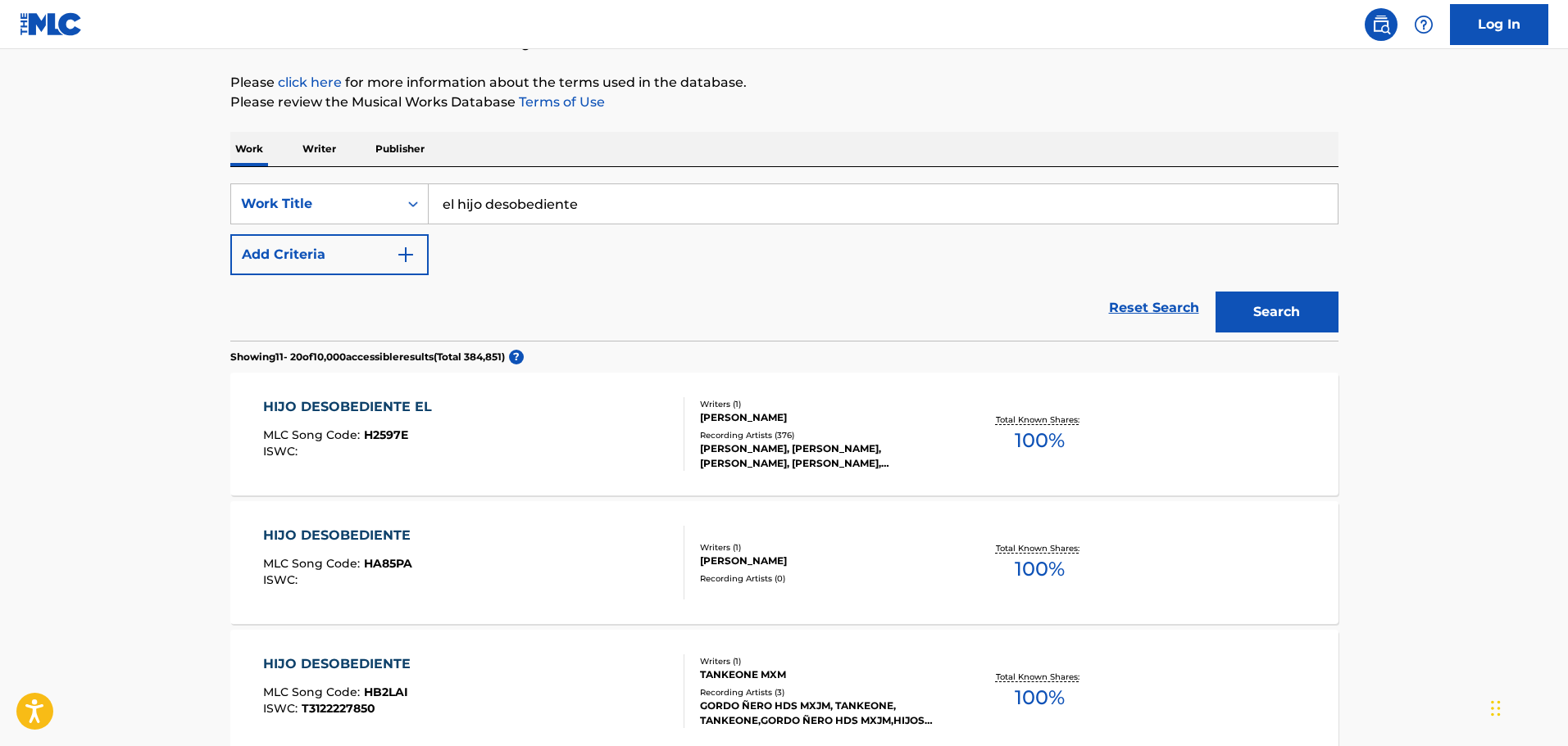
scroll to position [245, 0]
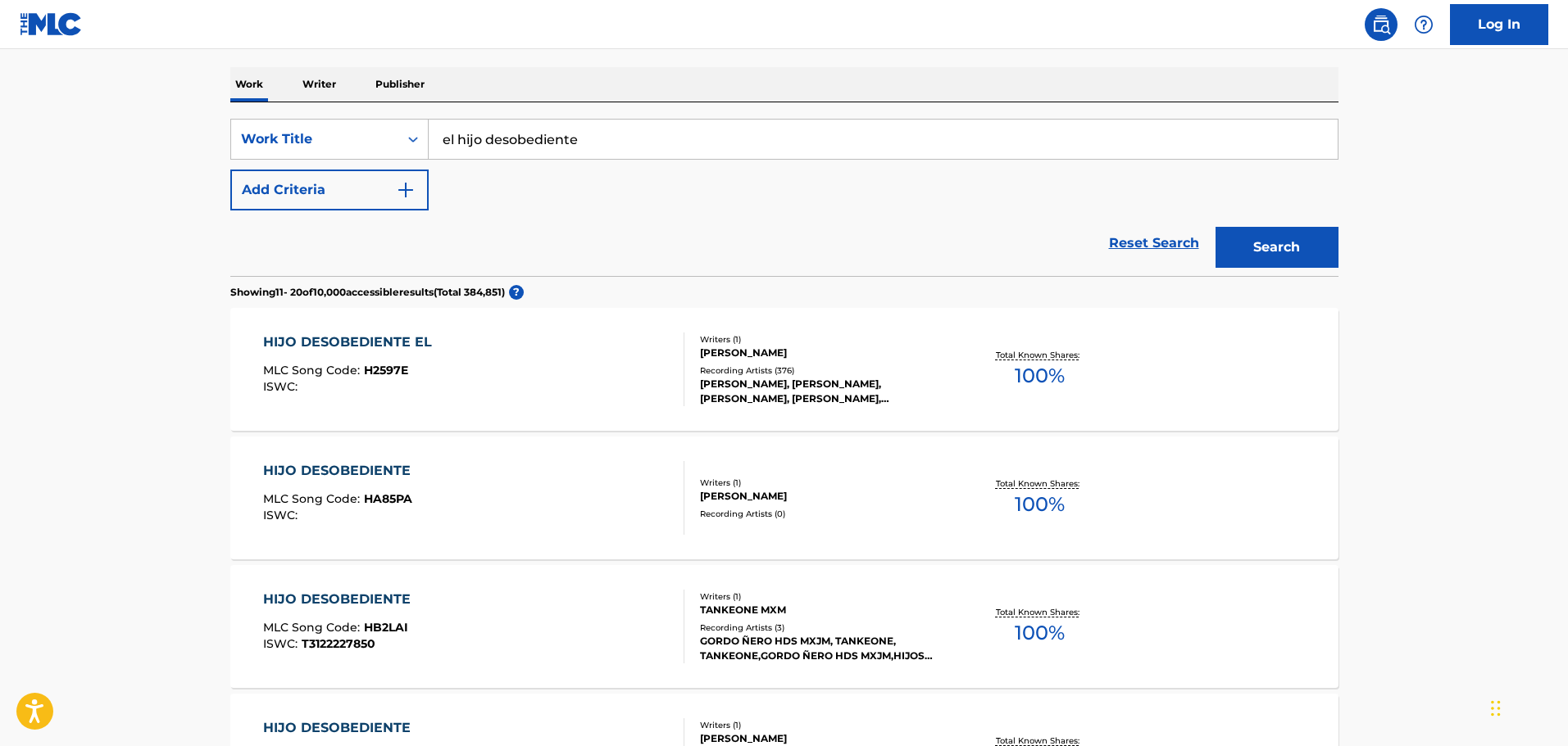
click at [494, 524] on div "HIJO DESOBEDIENTE MLC Song Code : HA85PA ISWC :" at bounding box center [473, 498] width 421 height 74
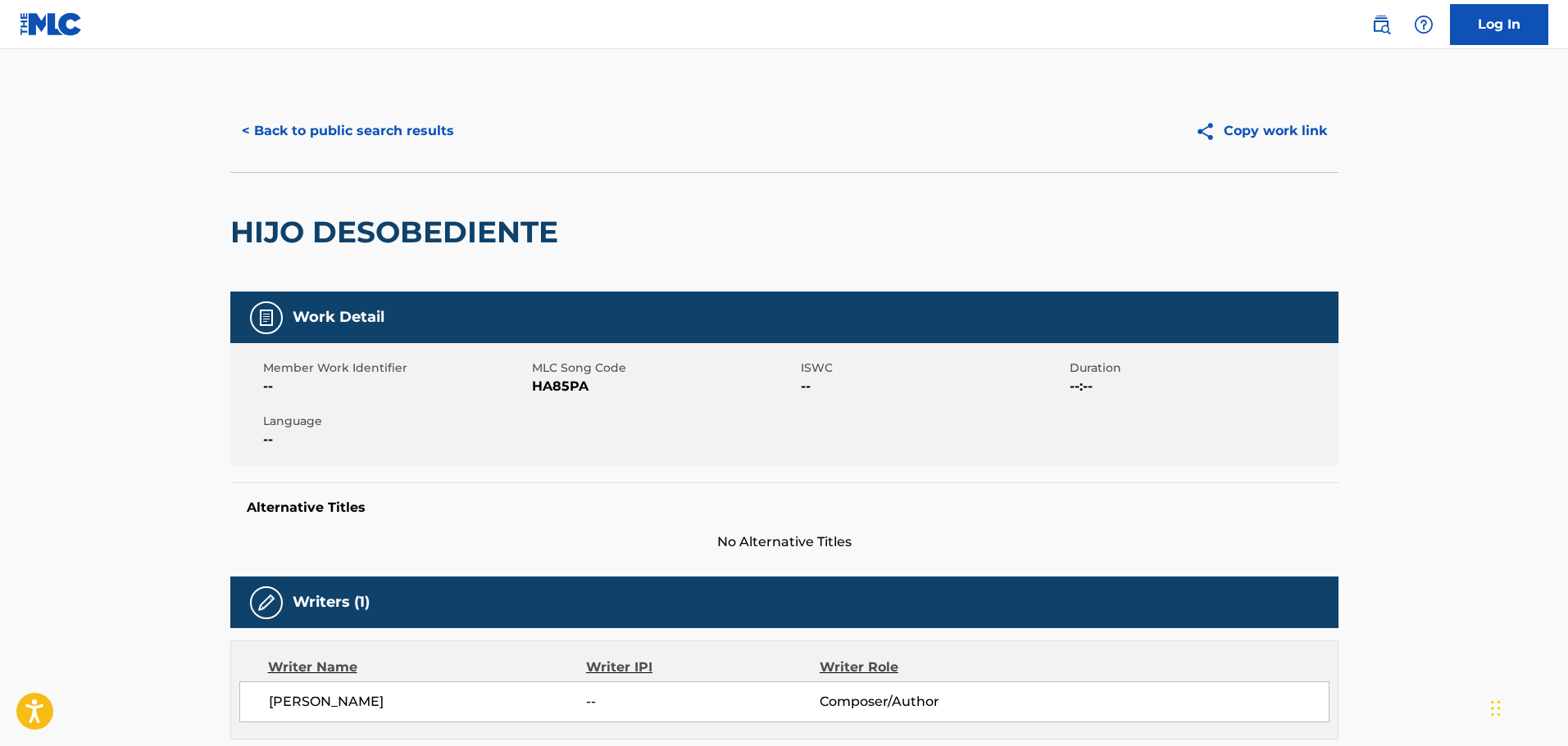
click at [313, 133] on button "< Back to public search results" at bounding box center [348, 131] width 235 height 41
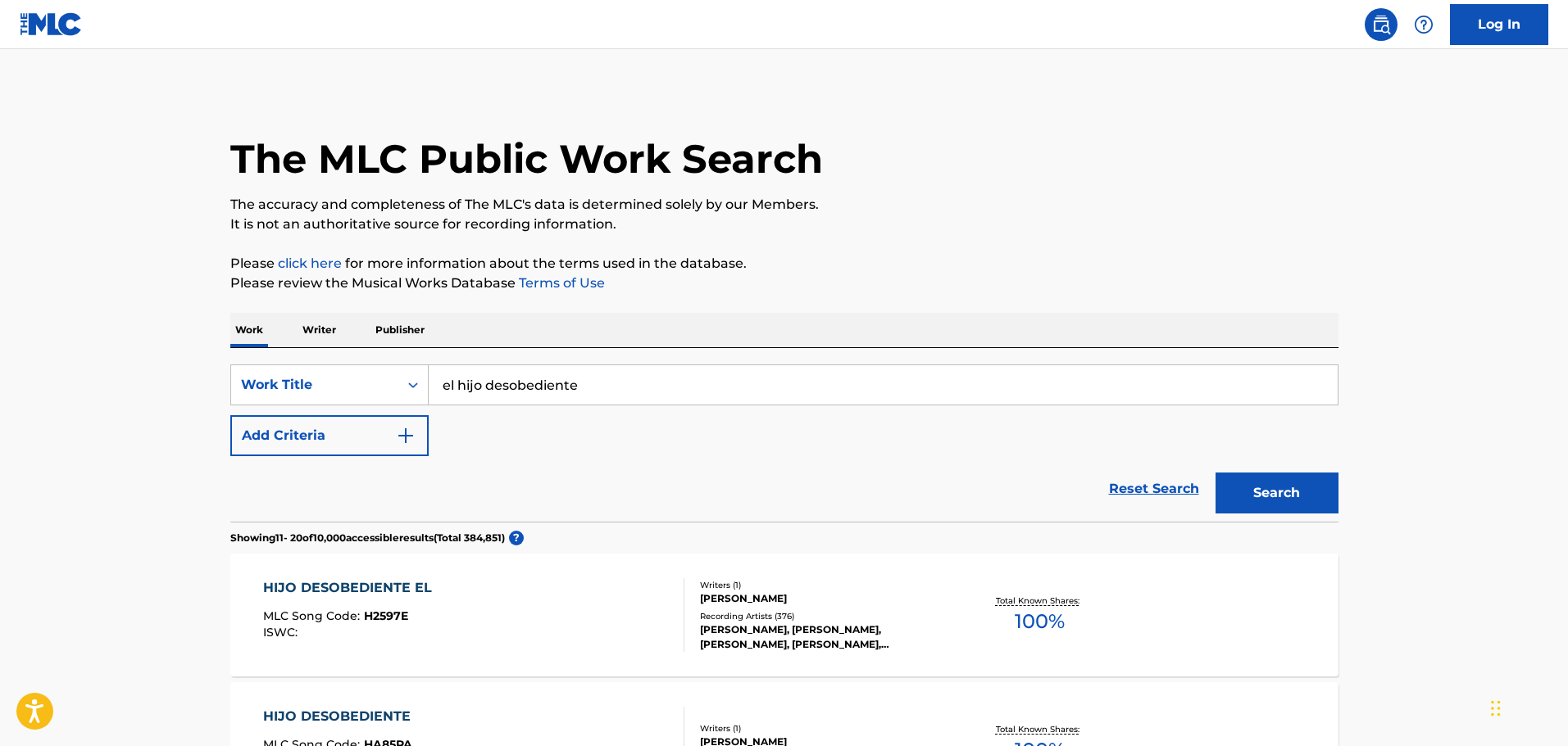
scroll to position [245, 0]
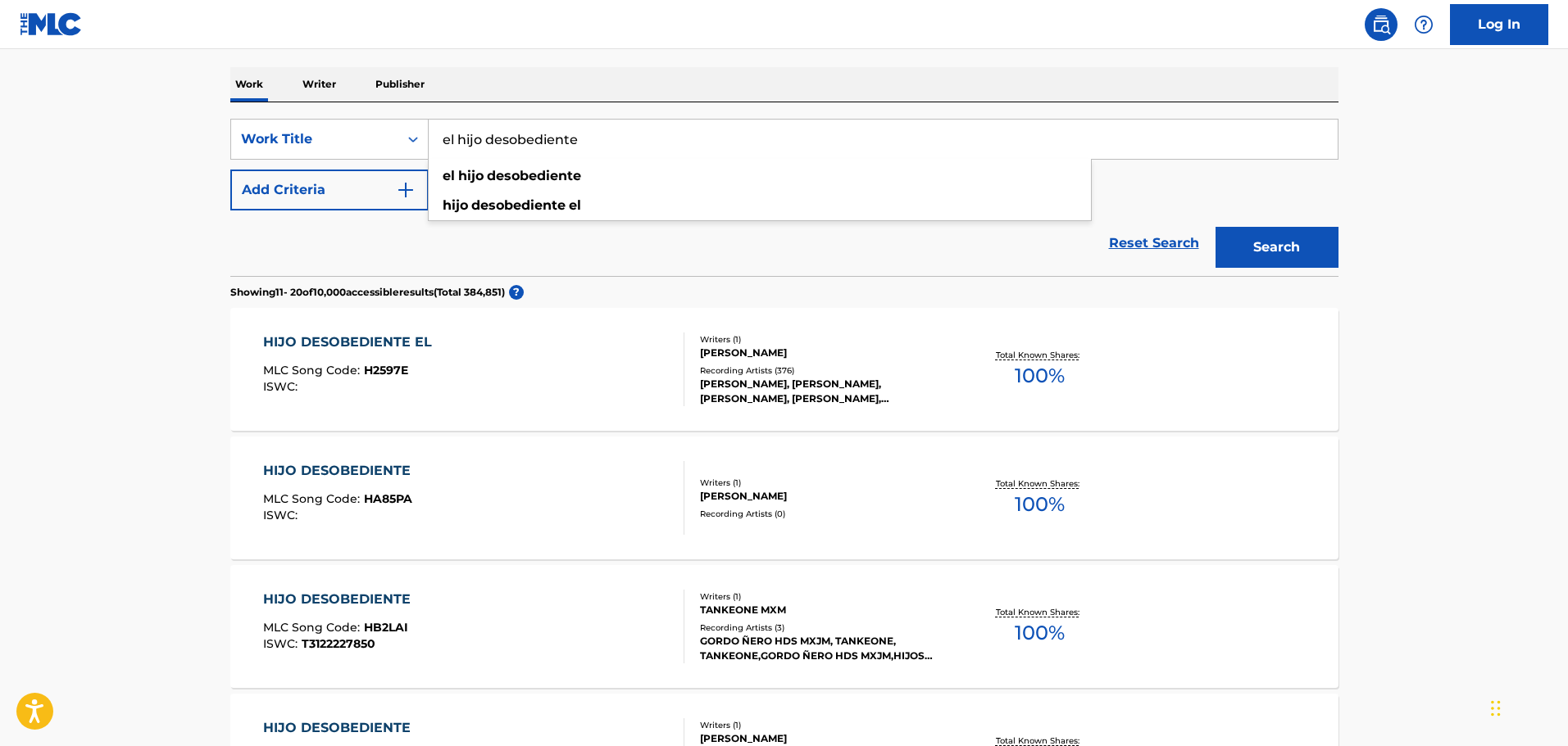
drag, startPoint x: 590, startPoint y: 136, endPoint x: 285, endPoint y: 116, distance: 305.7
click at [286, 116] on div "SearchWithCriteria029444ba-b206-46d9-9923-5ce0ede8fbe7 Work Title el hijo desob…" at bounding box center [784, 189] width 1108 height 174
type input "el puente seco"
click at [1215, 227] on button "Search" at bounding box center [1277, 247] width 123 height 41
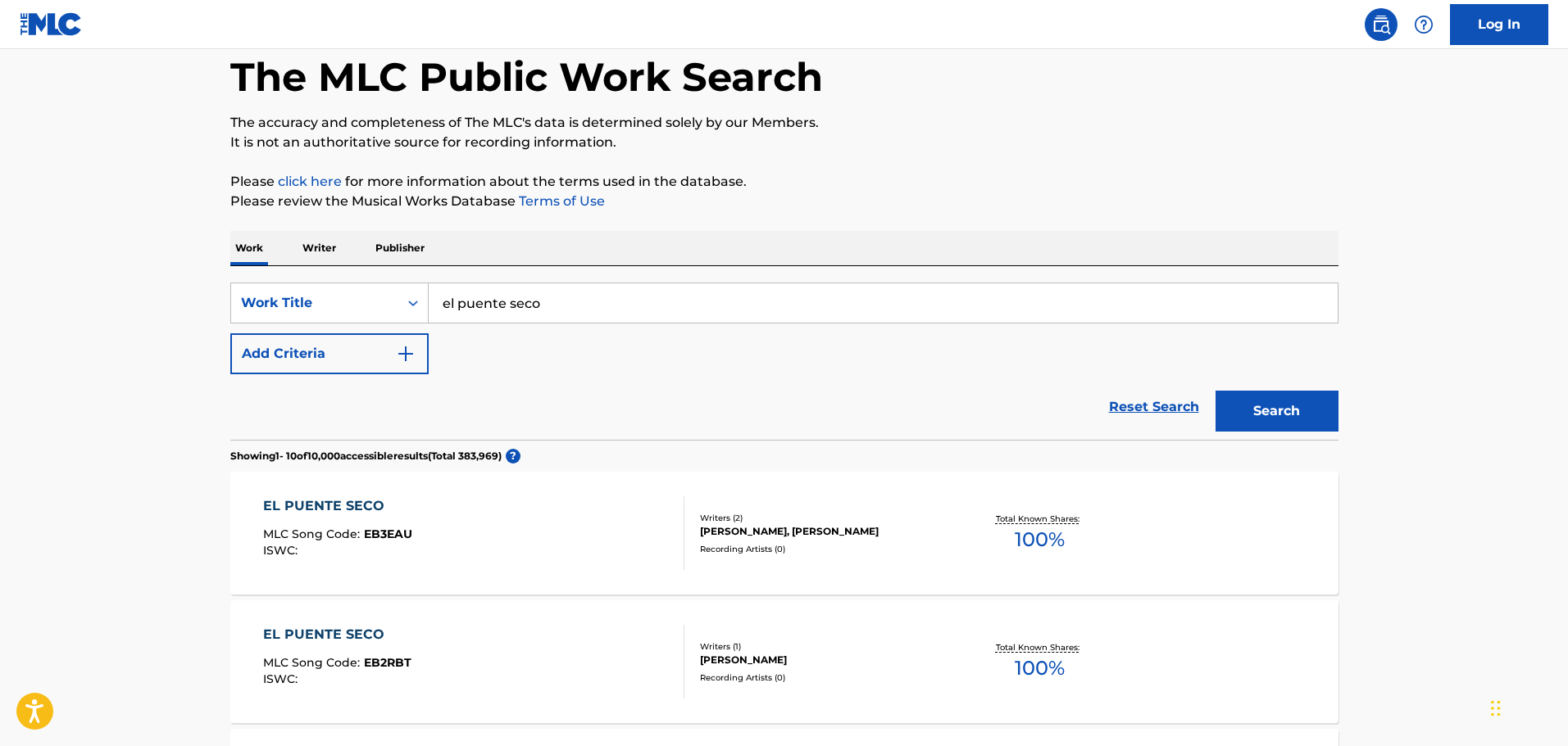
scroll to position [164, 0]
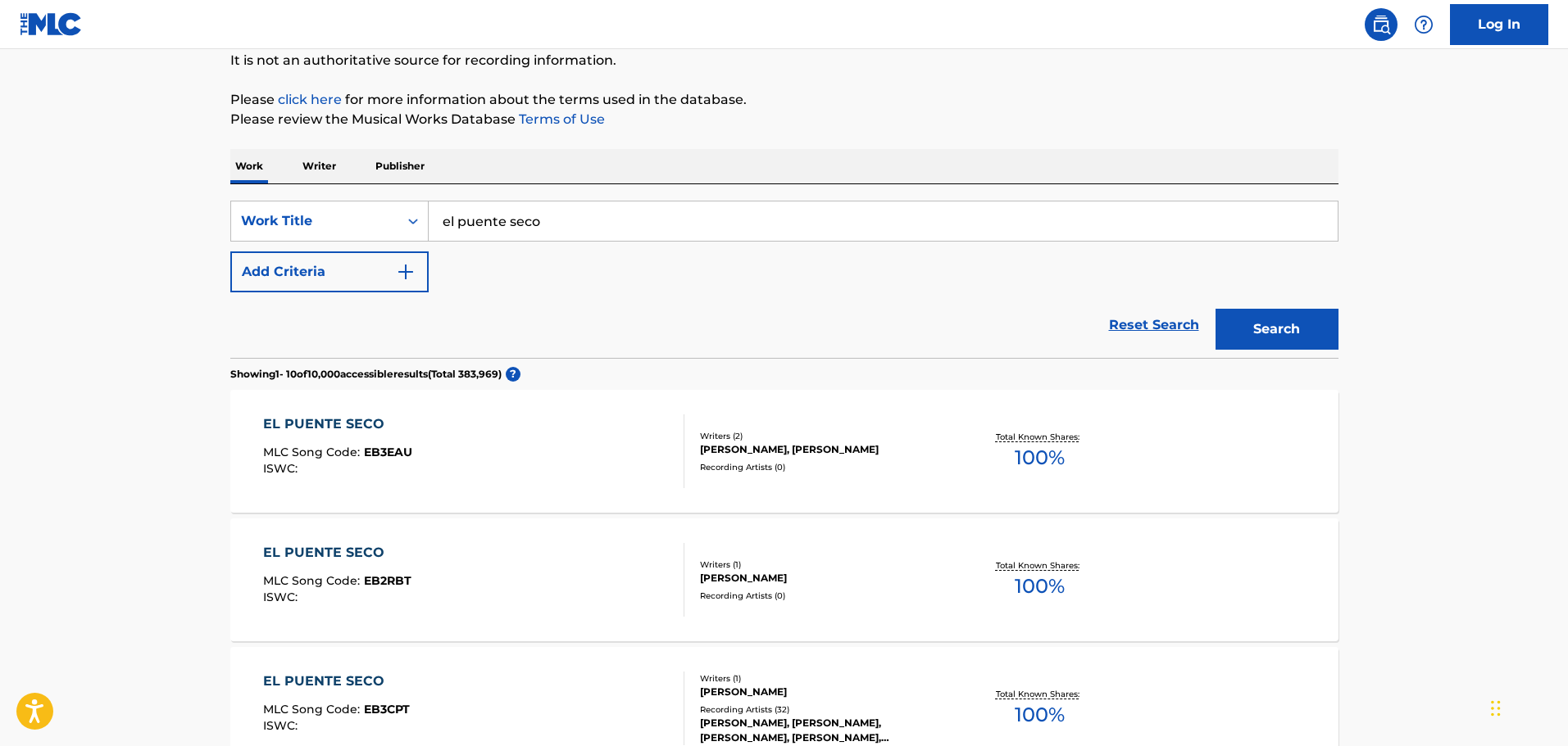
click at [342, 537] on div "EL PUENTE SECO MLC Song Code : EB2RBT ISWC : Writers ( 1 ) [PERSON_NAME] Record…" at bounding box center [784, 580] width 1108 height 123
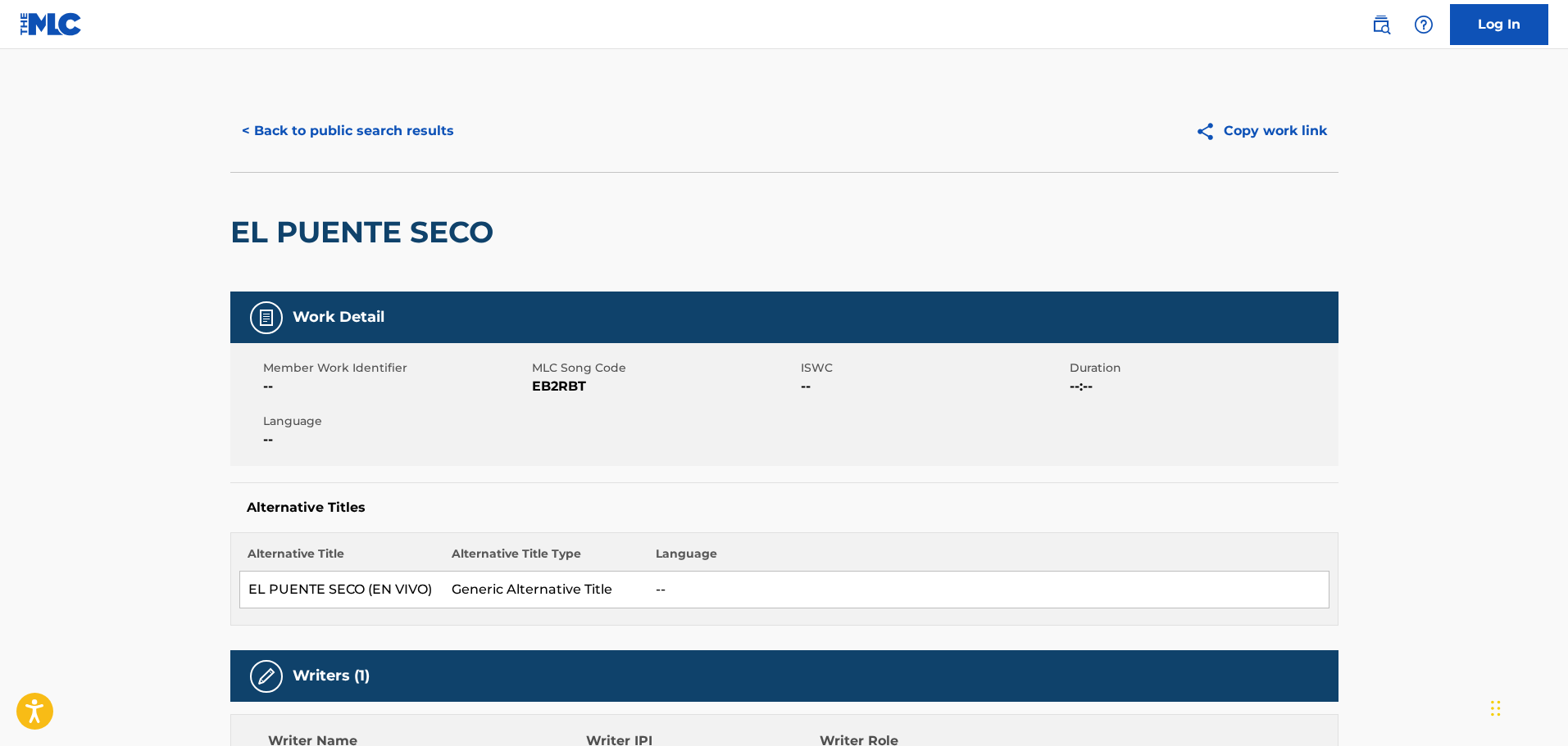
click at [250, 129] on button "< Back to public search results" at bounding box center [348, 131] width 235 height 41
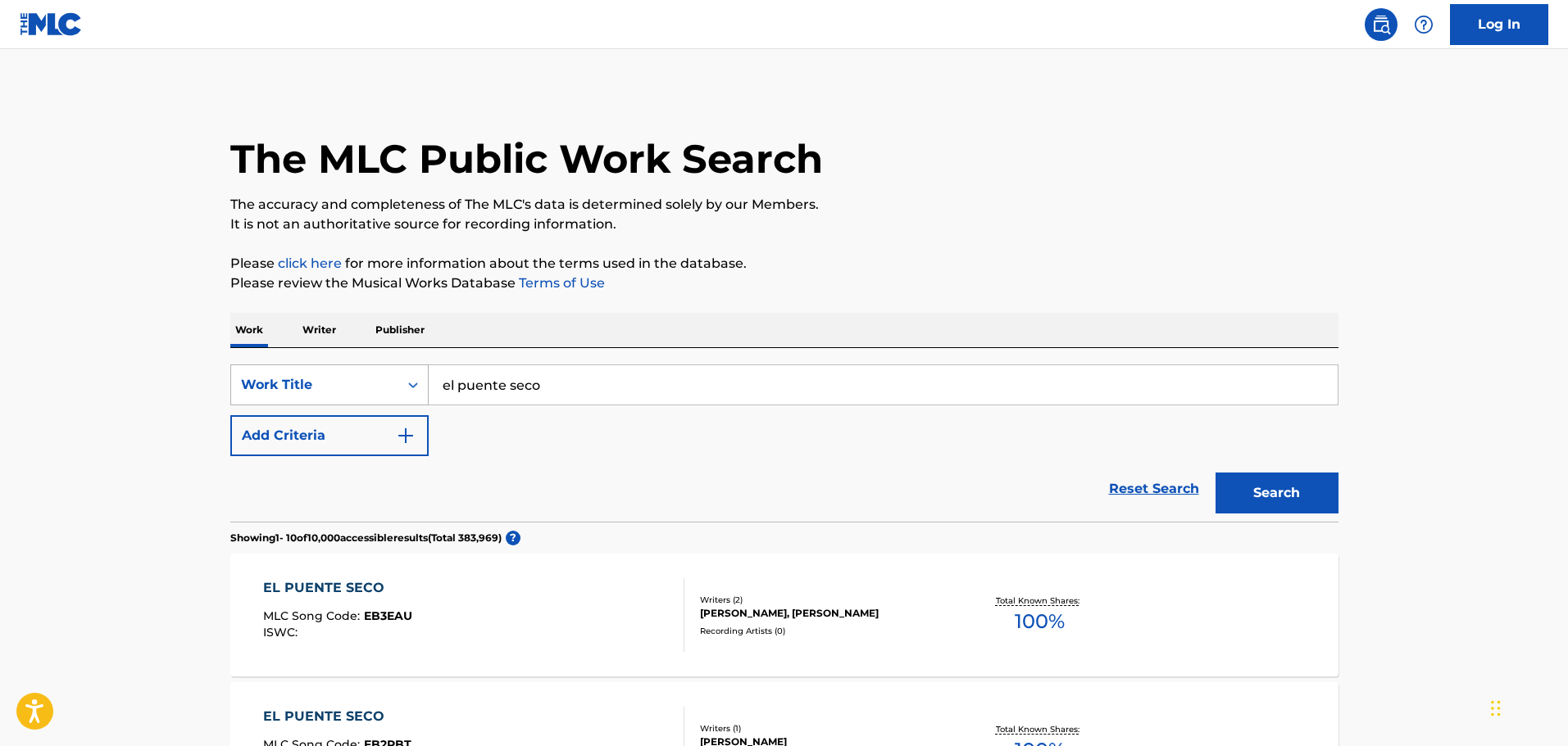
drag, startPoint x: 567, startPoint y: 384, endPoint x: 315, endPoint y: 389, distance: 252.0
click at [316, 391] on div "SearchWithCriteria029444ba-b206-46d9-9923-5ce0ede8fbe7 Work Title el puente seco" at bounding box center [784, 385] width 1108 height 41
click at [1215, 473] on button "Search" at bounding box center [1277, 493] width 123 height 41
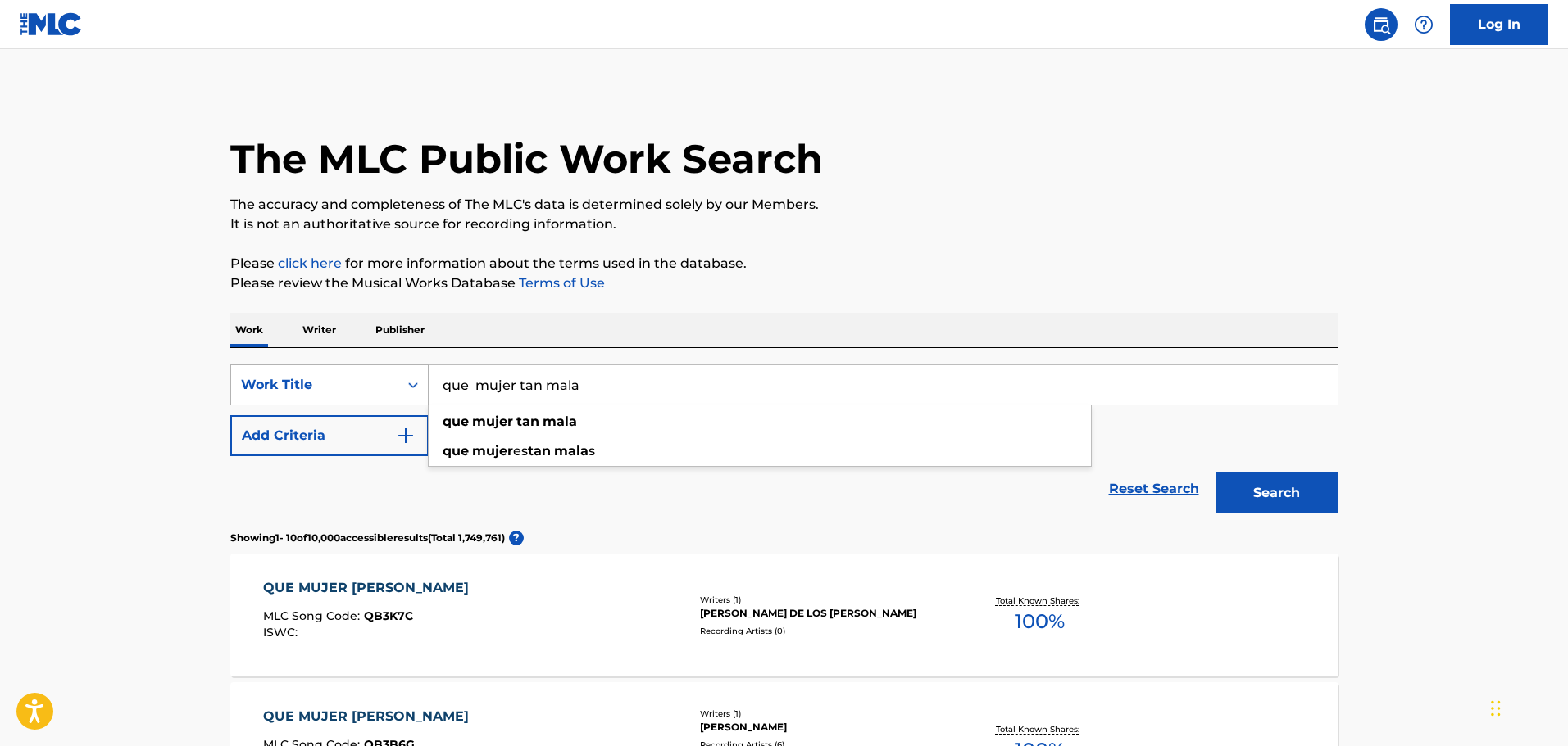
type input "que mujer tan mala"
click at [1215, 473] on button "Search" at bounding box center [1277, 493] width 123 height 41
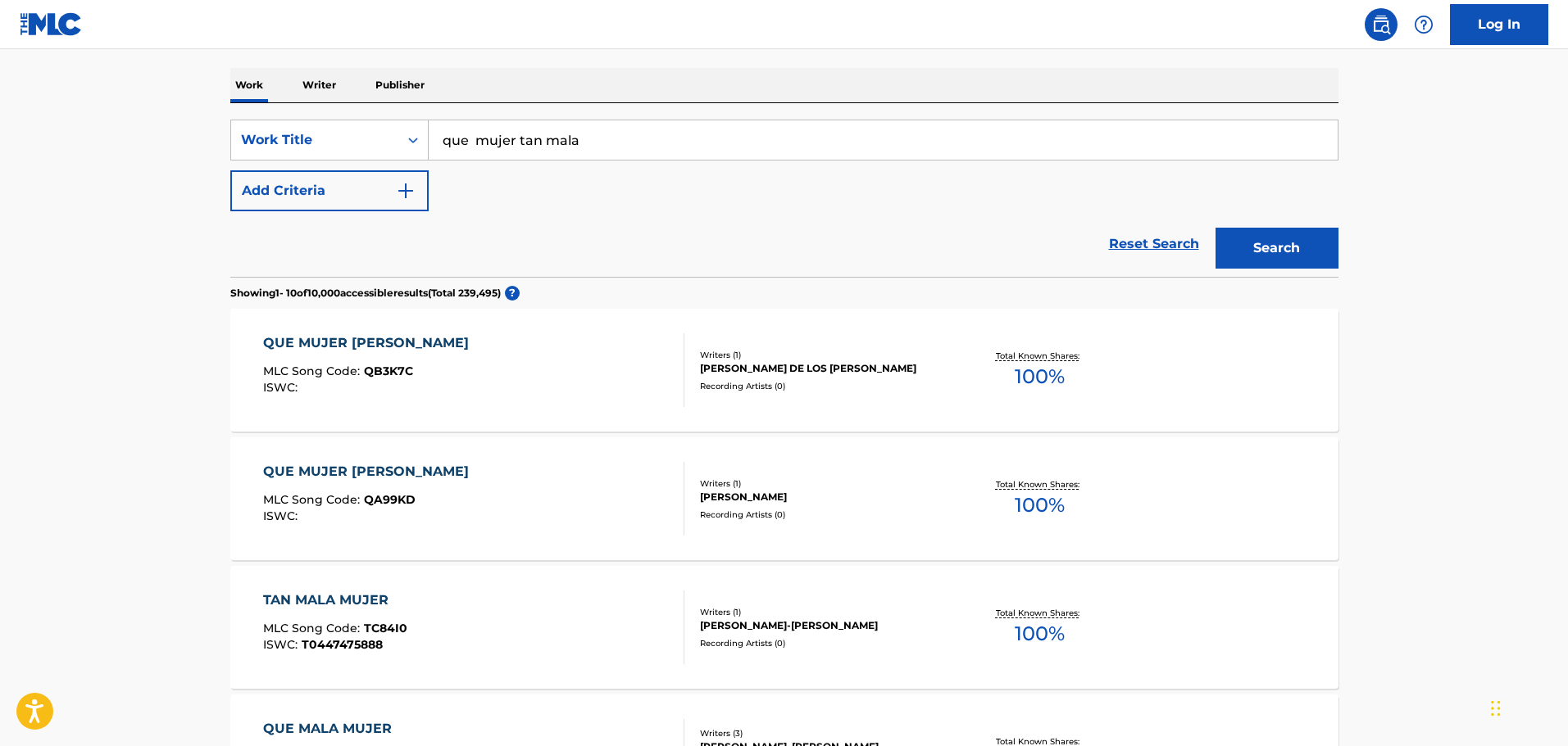
scroll to position [245, 0]
click at [481, 509] on div "QUE MUJER TAN MALA MLC Song Code : QA99KD ISWC :" at bounding box center [473, 498] width 421 height 74
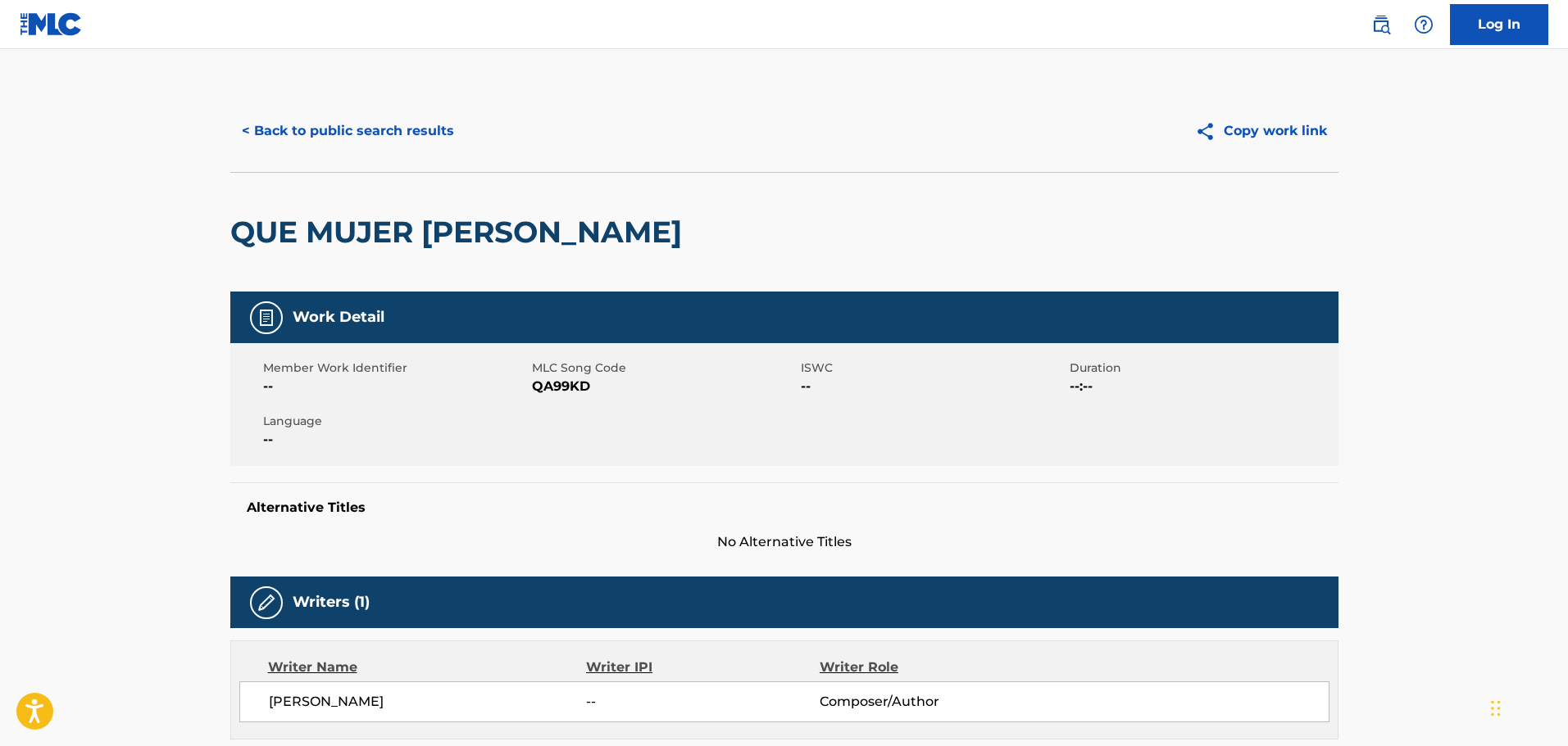
click at [348, 120] on button "< Back to public search results" at bounding box center [348, 131] width 235 height 41
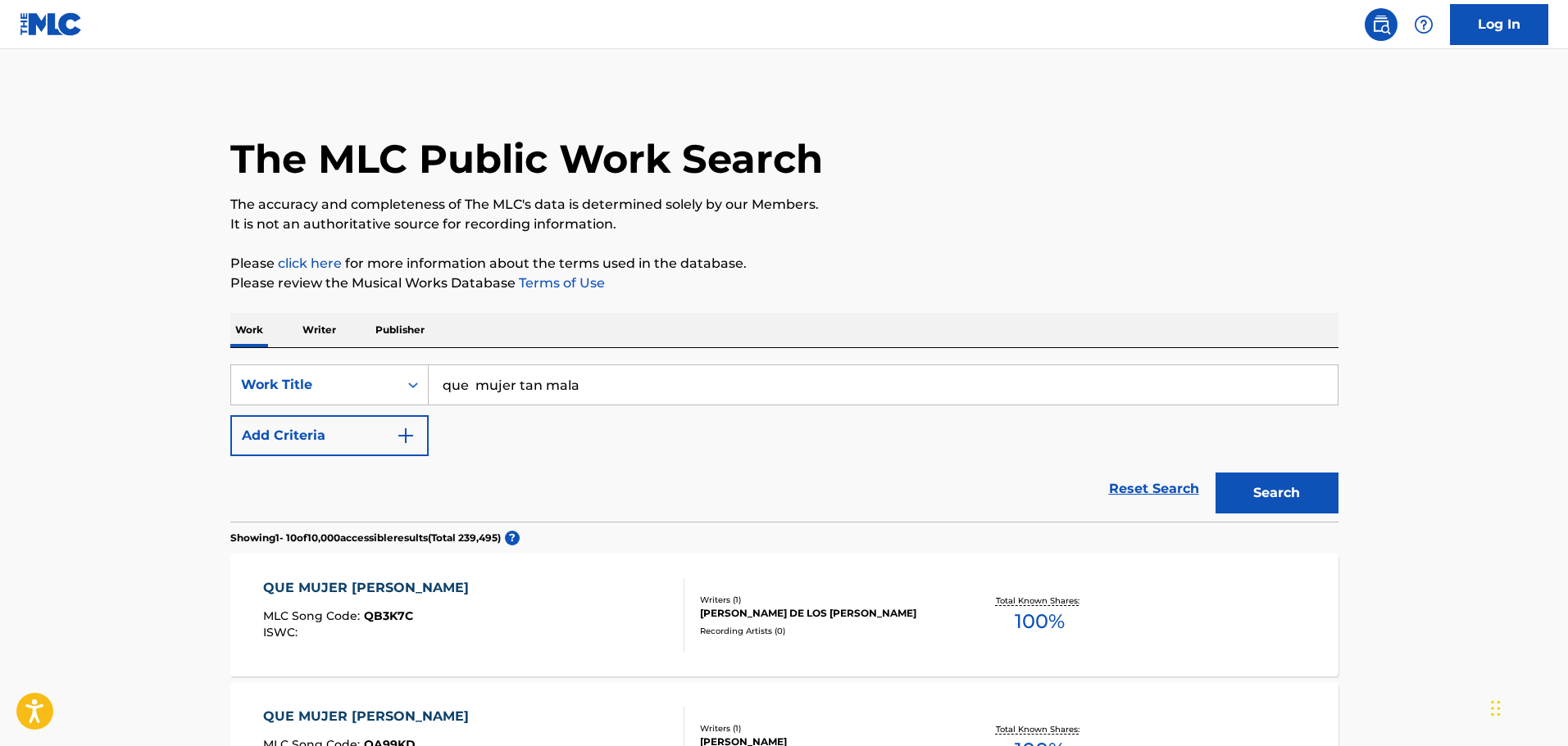
drag, startPoint x: 461, startPoint y: 386, endPoint x: 213, endPoint y: 389, distance: 248.0
type input "los cuarto de la leche"
click at [1215, 473] on button "Search" at bounding box center [1277, 493] width 123 height 41
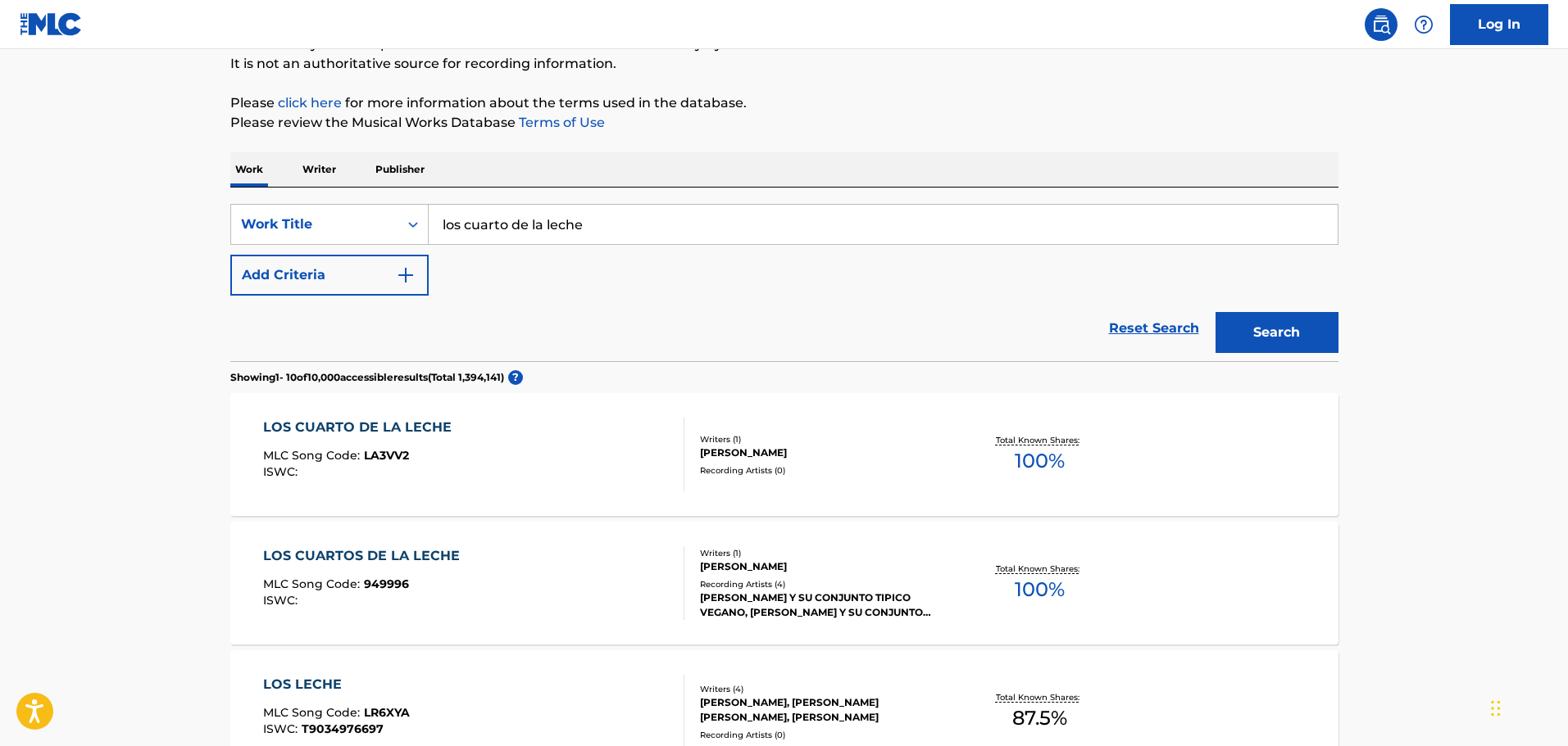
scroll to position [164, 0]
